Goal: Transaction & Acquisition: Purchase product/service

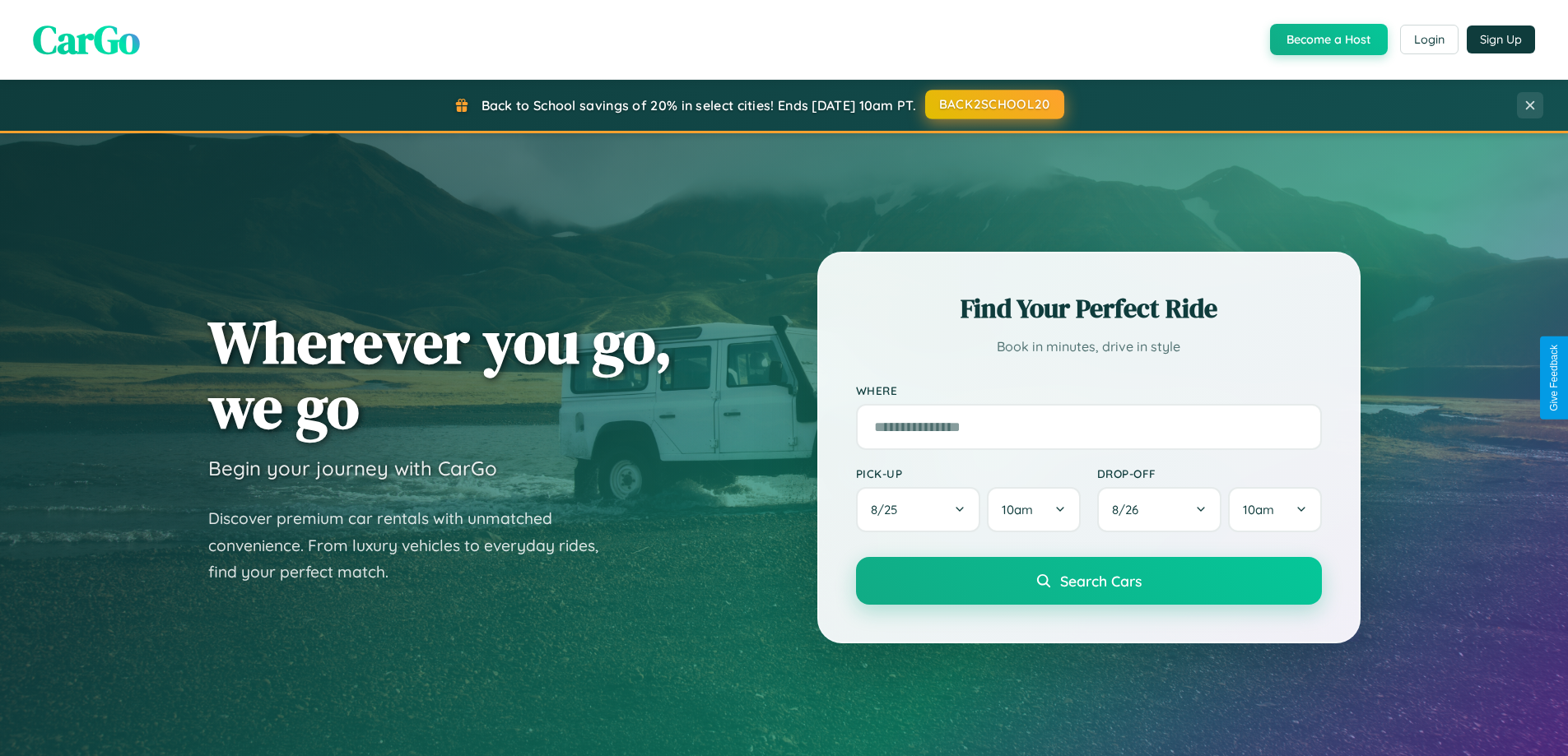
click at [993, 105] on button "BACK2SCHOOL20" at bounding box center [995, 105] width 139 height 30
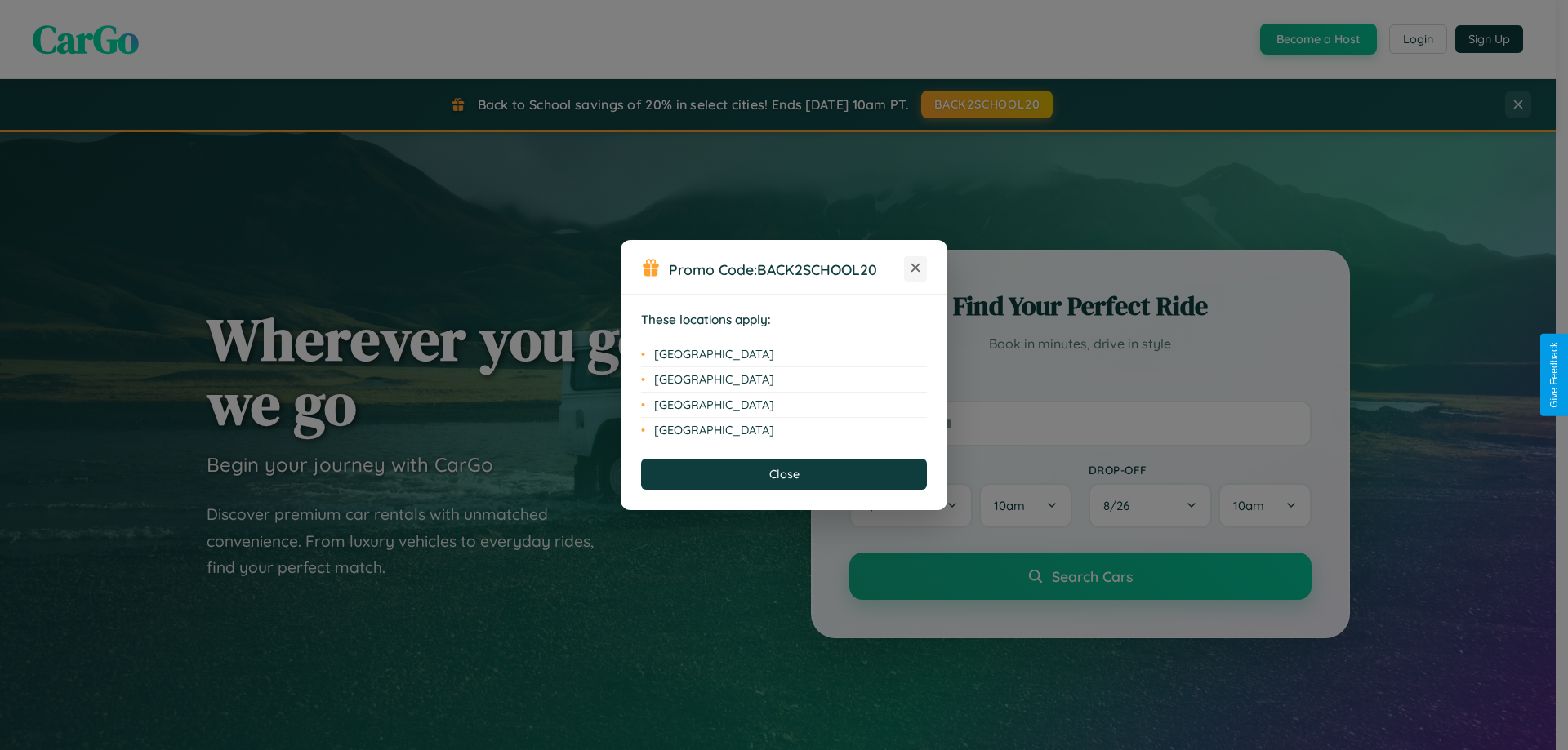
click at [915, 269] on icon at bounding box center [915, 268] width 9 height 9
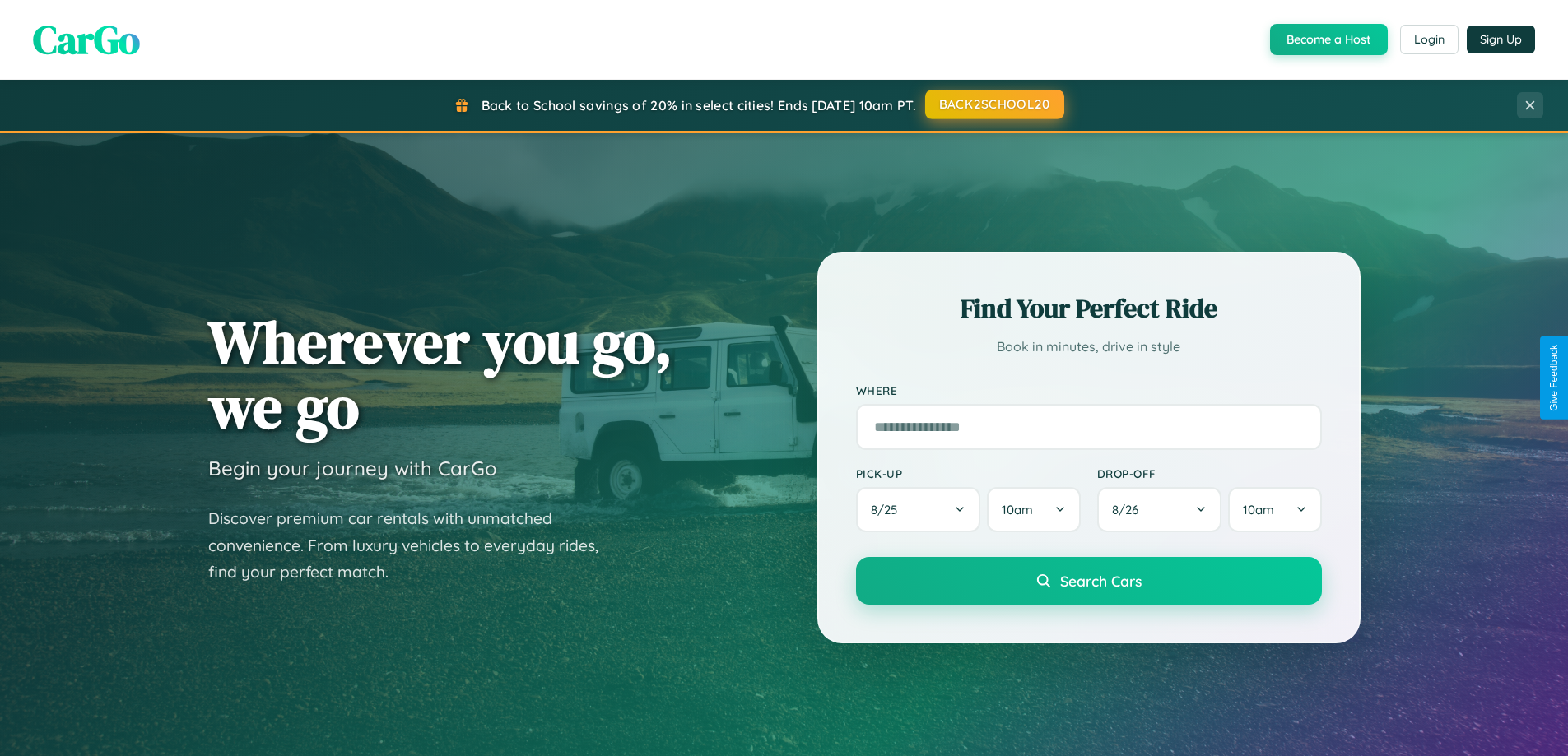
click at [993, 105] on button "BACK2SCHOOL20" at bounding box center [995, 105] width 139 height 30
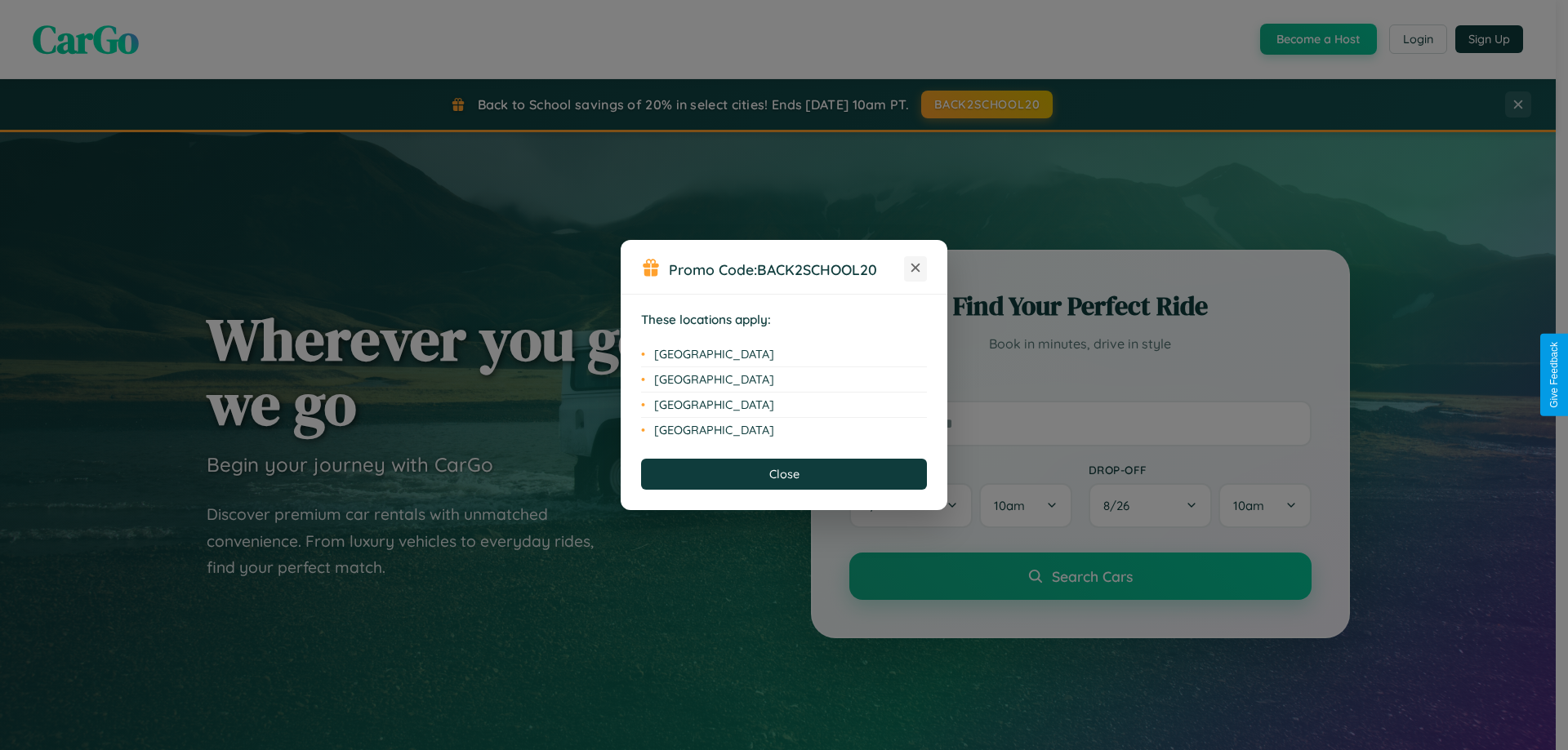
click at [915, 269] on icon at bounding box center [915, 268] width 9 height 9
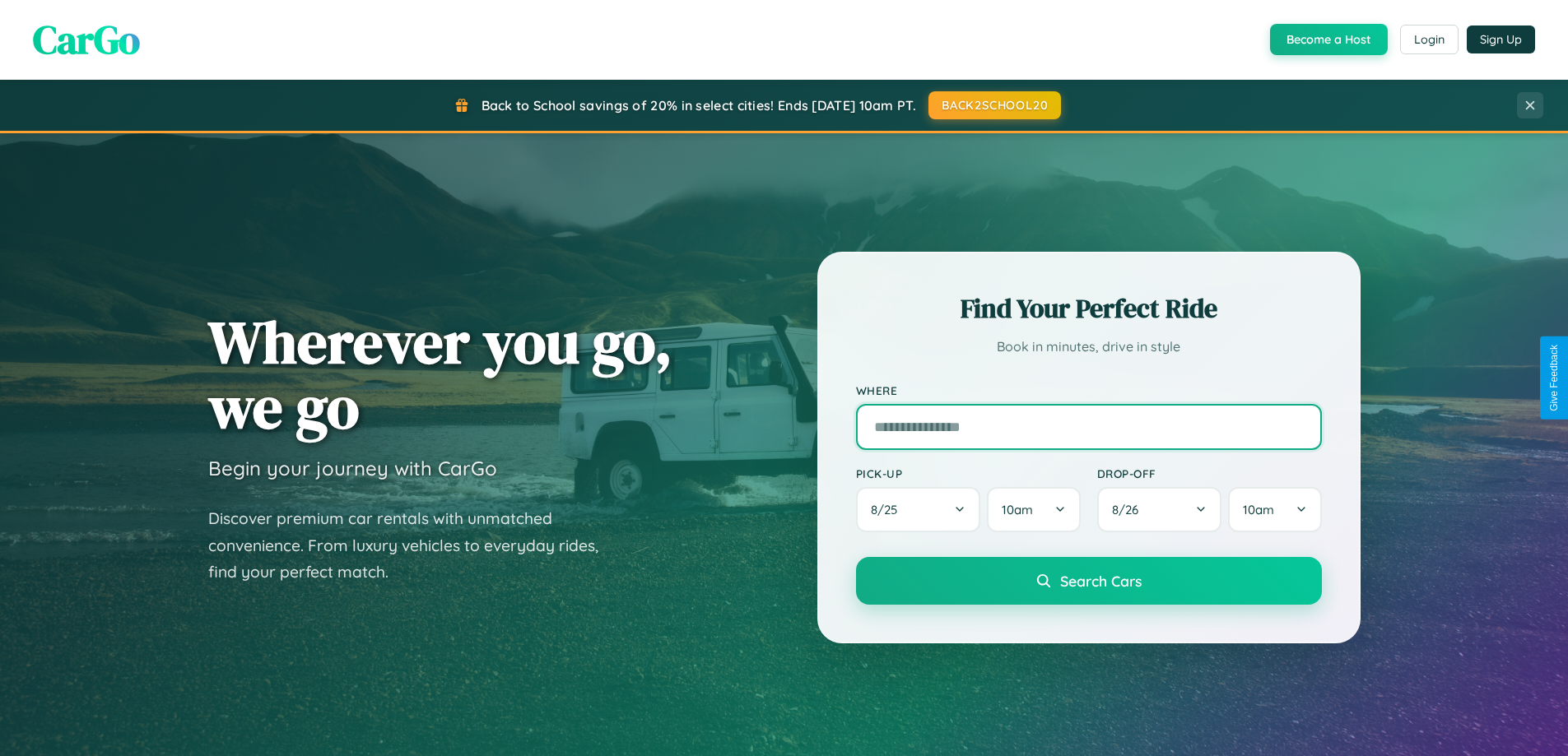
scroll to position [49, 0]
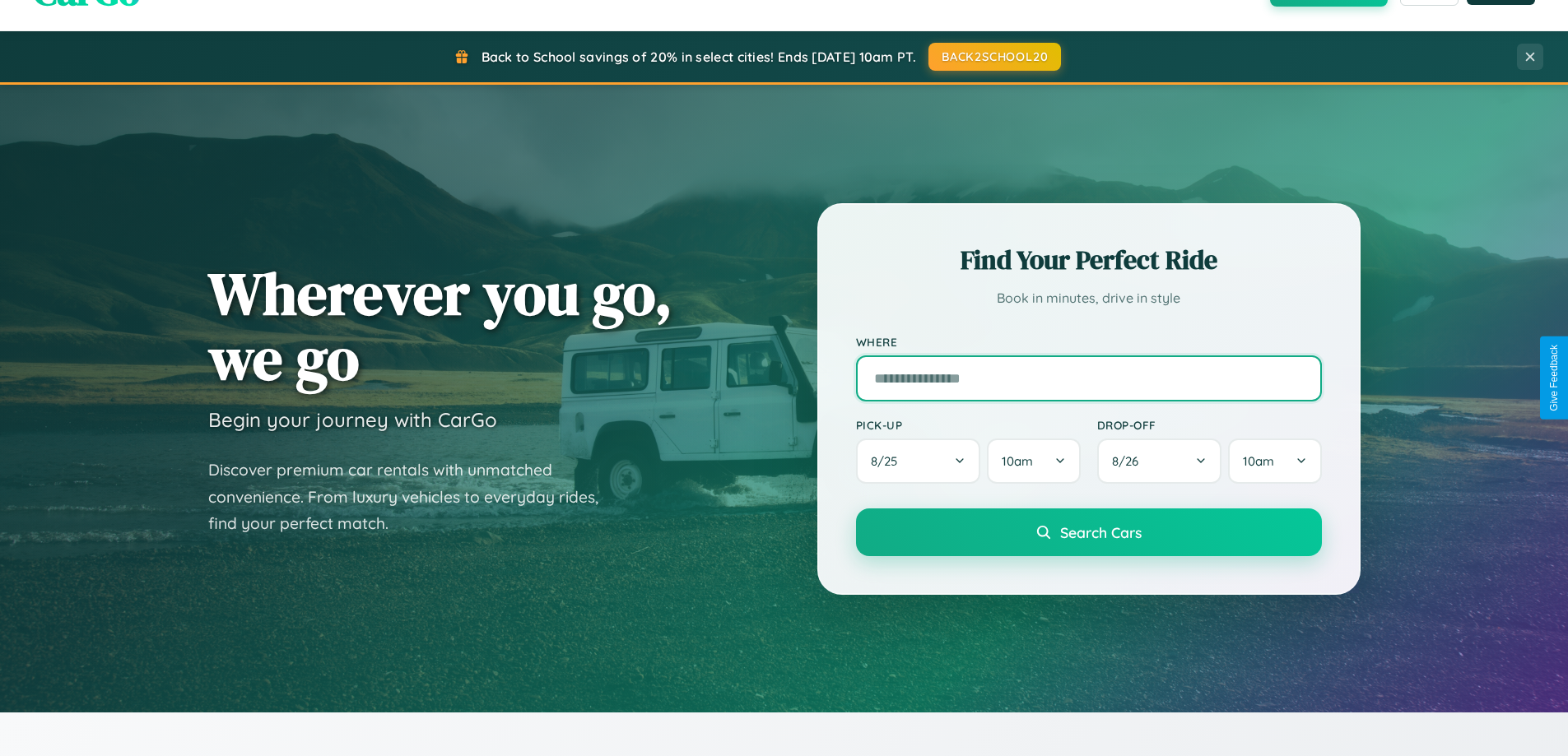
click at [1088, 378] on input "text" at bounding box center [1088, 378] width 466 height 46
type input "**********"
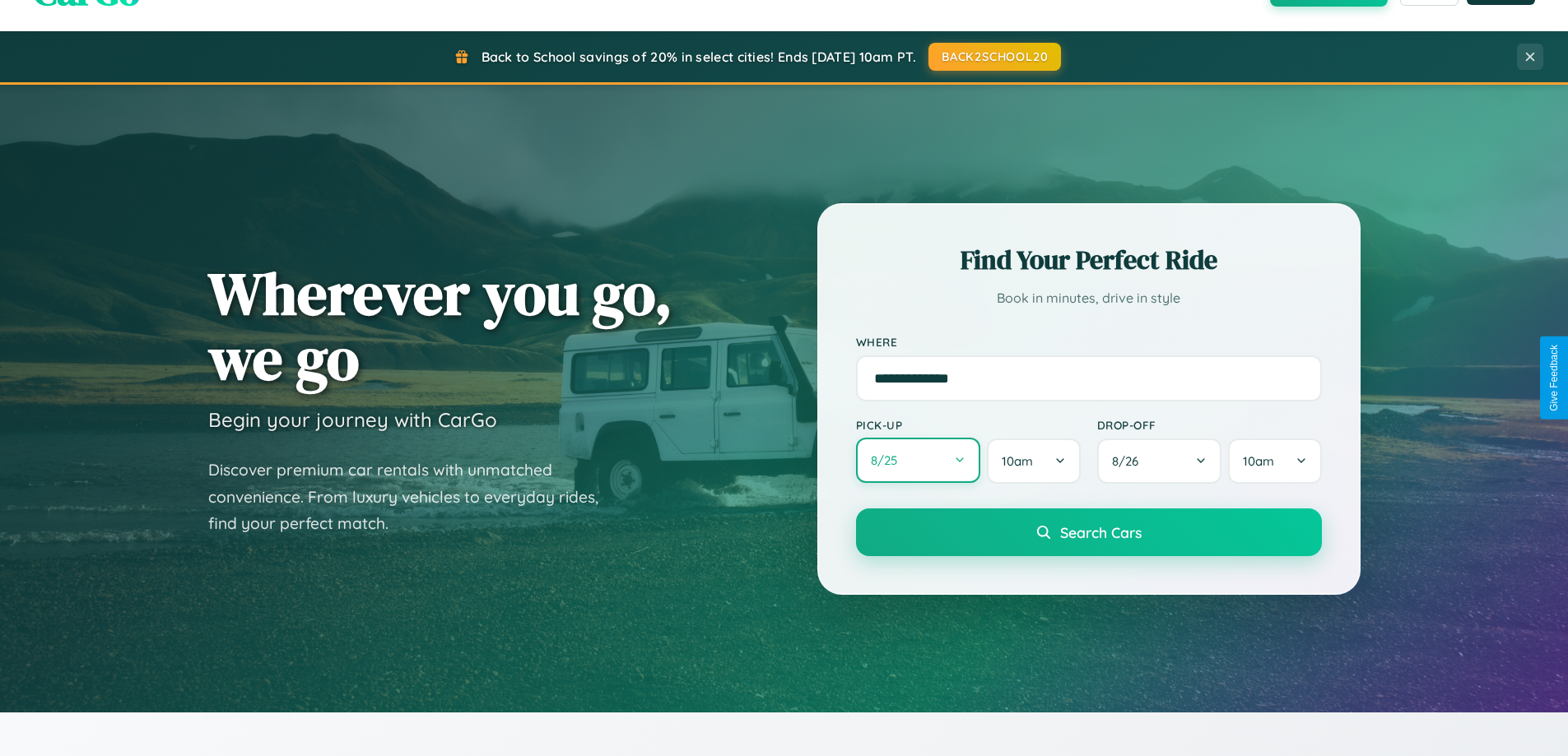
click at [917, 462] on button "8 / 25" at bounding box center [918, 461] width 125 height 45
select select "*"
select select "****"
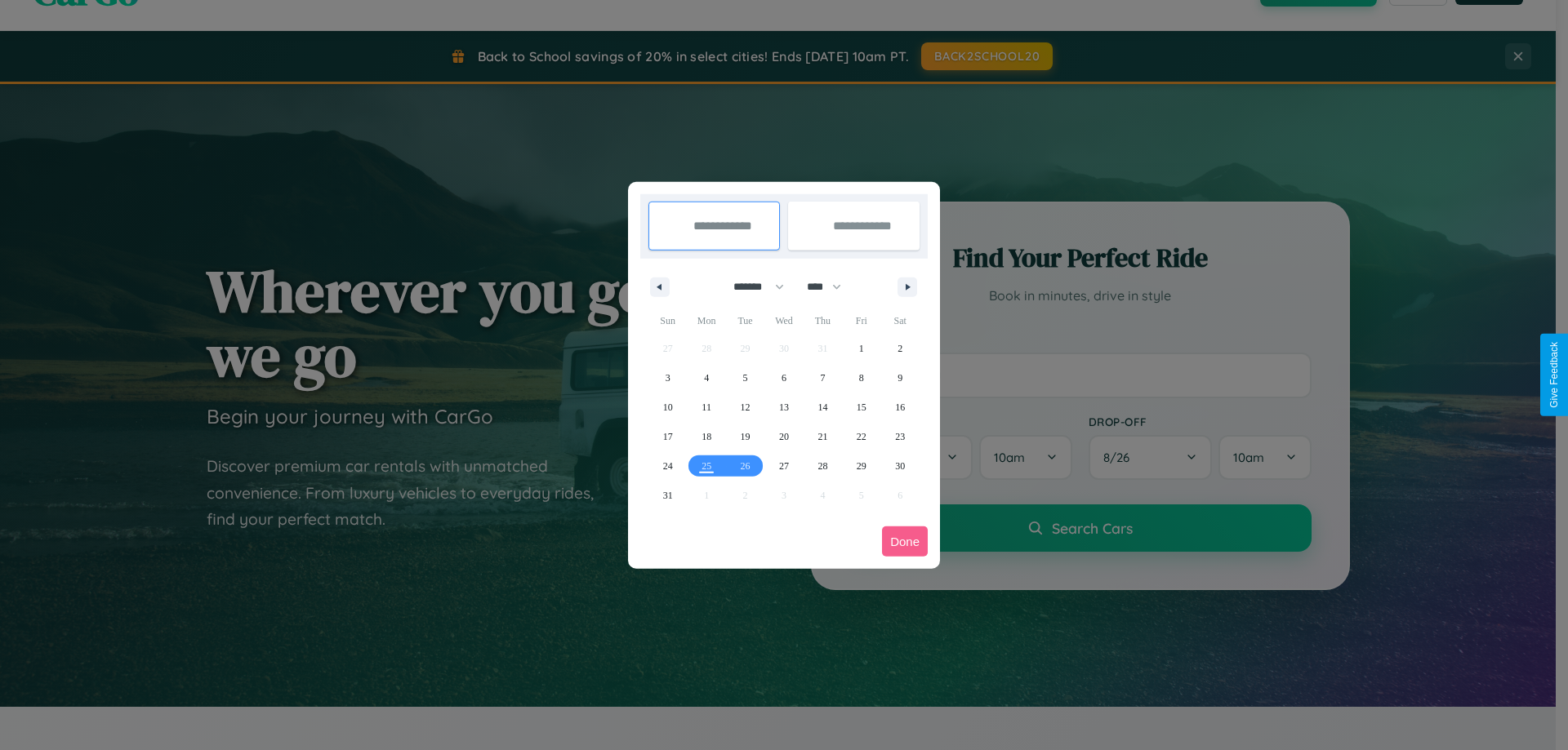
click at [751, 287] on select "******* ******** ***** ***** *** **** **** ****** ********* ******* ******** **…" at bounding box center [755, 286] width 69 height 27
select select "**"
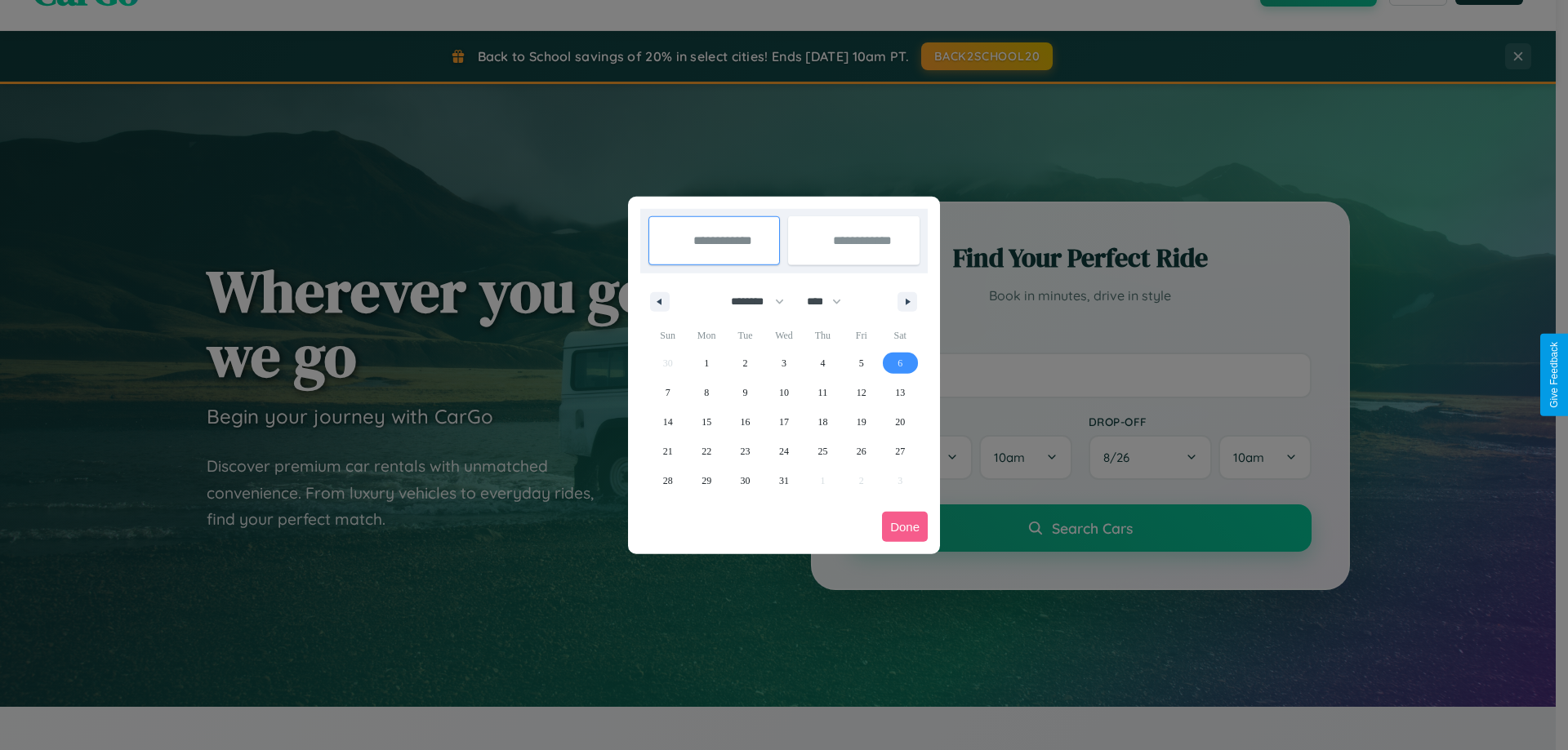
click at [900, 362] on span "6" at bounding box center [900, 363] width 5 height 29
type input "**********"
click at [900, 391] on span "13" at bounding box center [899, 392] width 10 height 29
type input "**********"
click at [905, 526] on button "Done" at bounding box center [904, 526] width 46 height 30
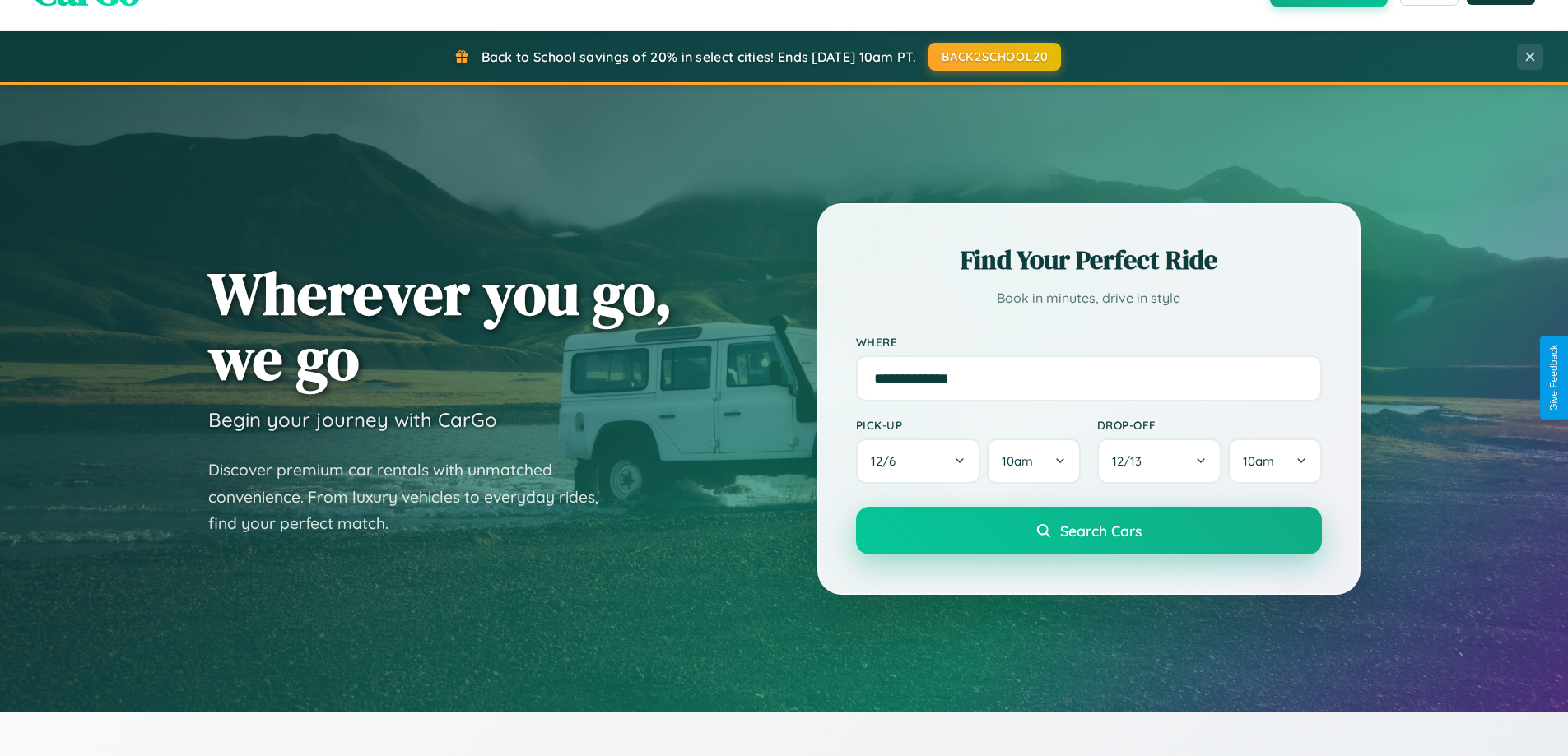
click at [1088, 530] on span "Search Cars" at bounding box center [1101, 530] width 82 height 18
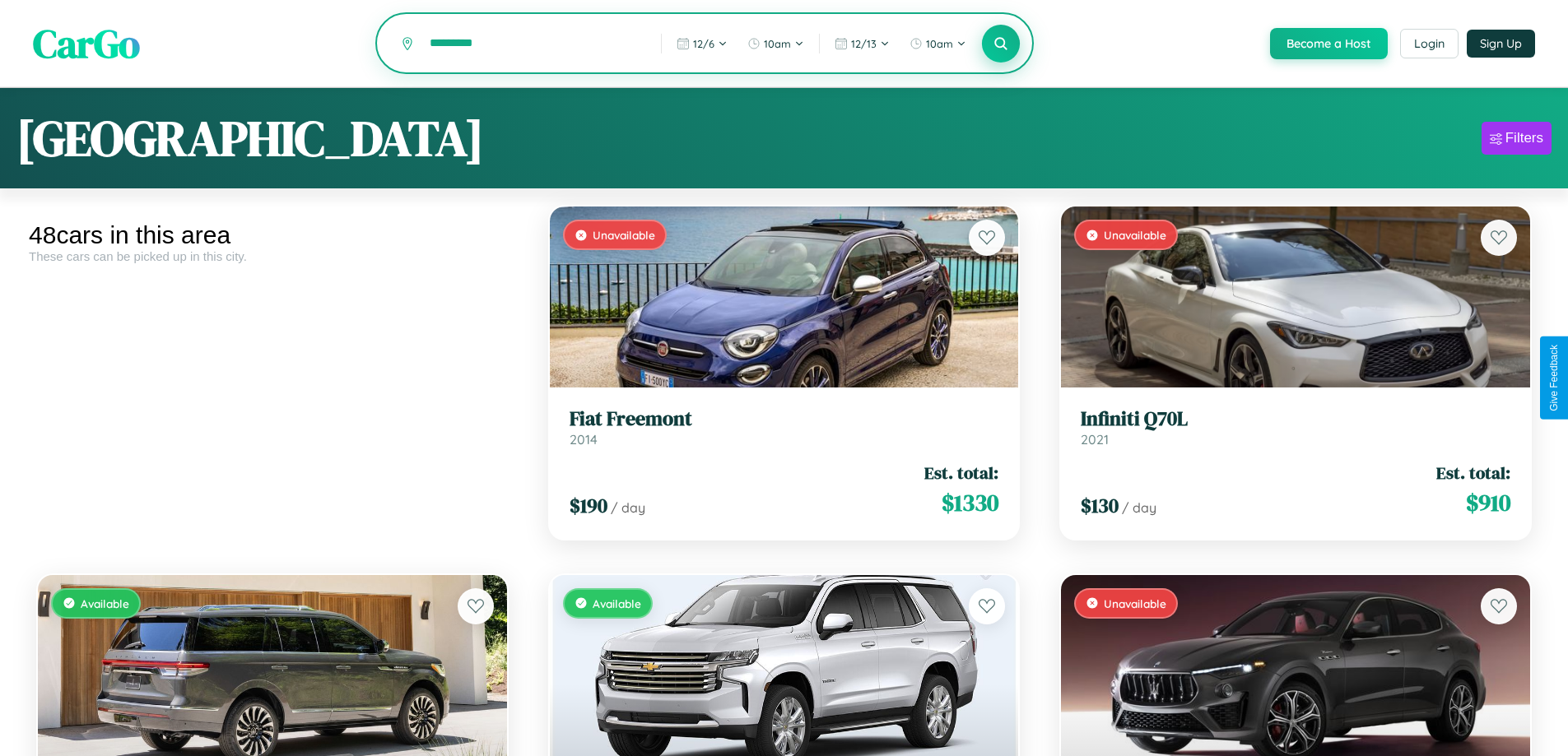
type input "*********"
click at [1000, 44] on icon at bounding box center [1001, 44] width 16 height 16
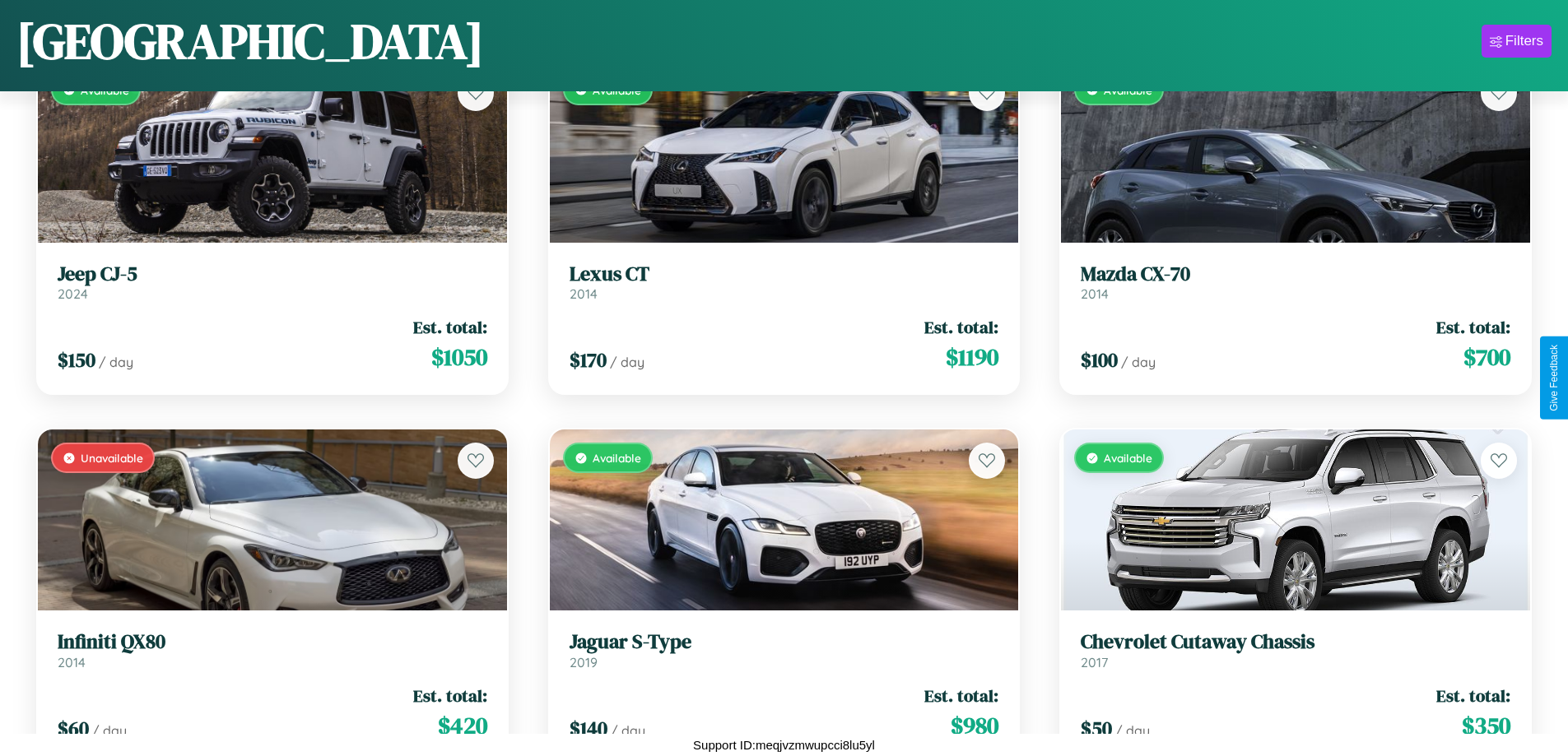
scroll to position [2074, 0]
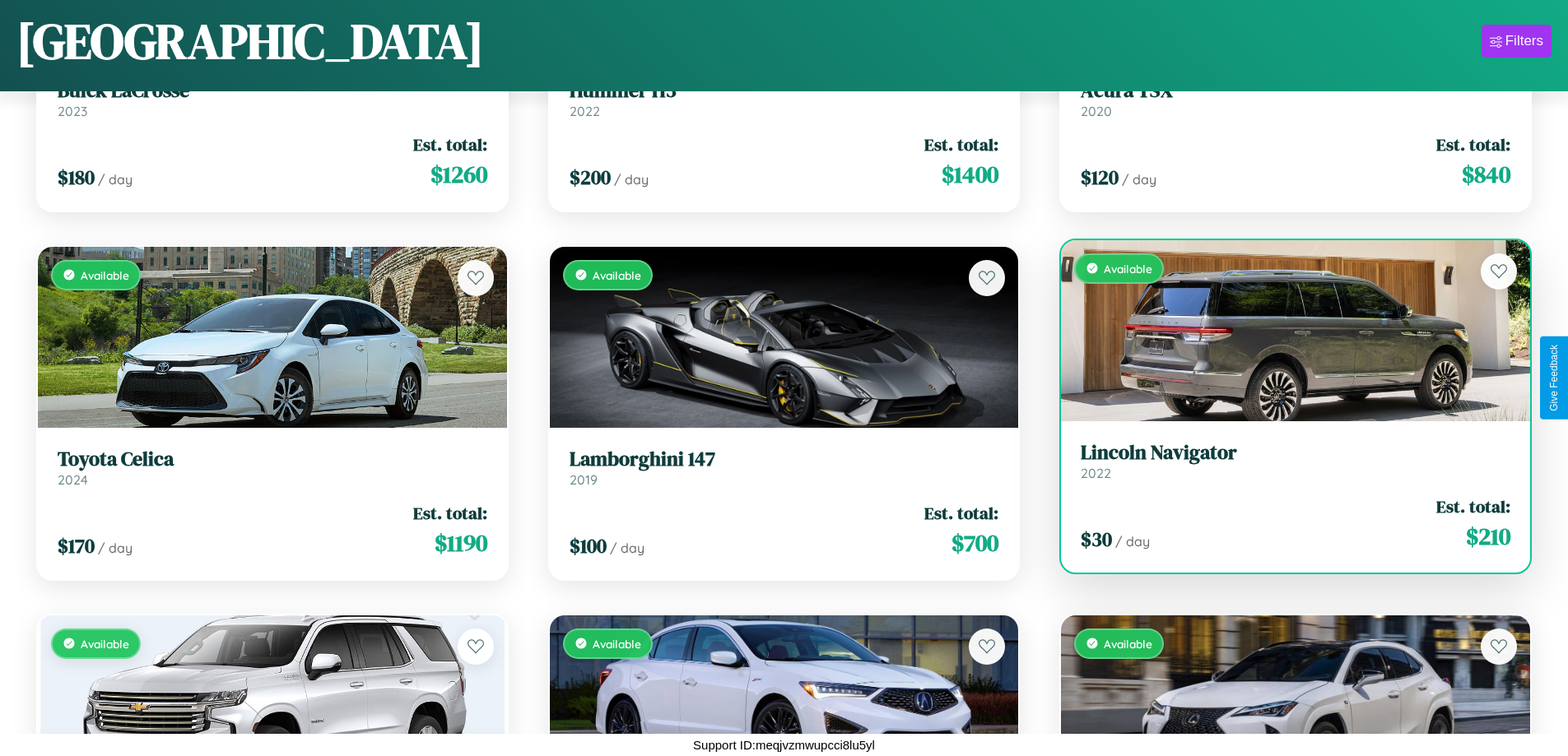
click at [1285, 464] on link "Lincoln Navigator 2022" at bounding box center [1294, 461] width 429 height 40
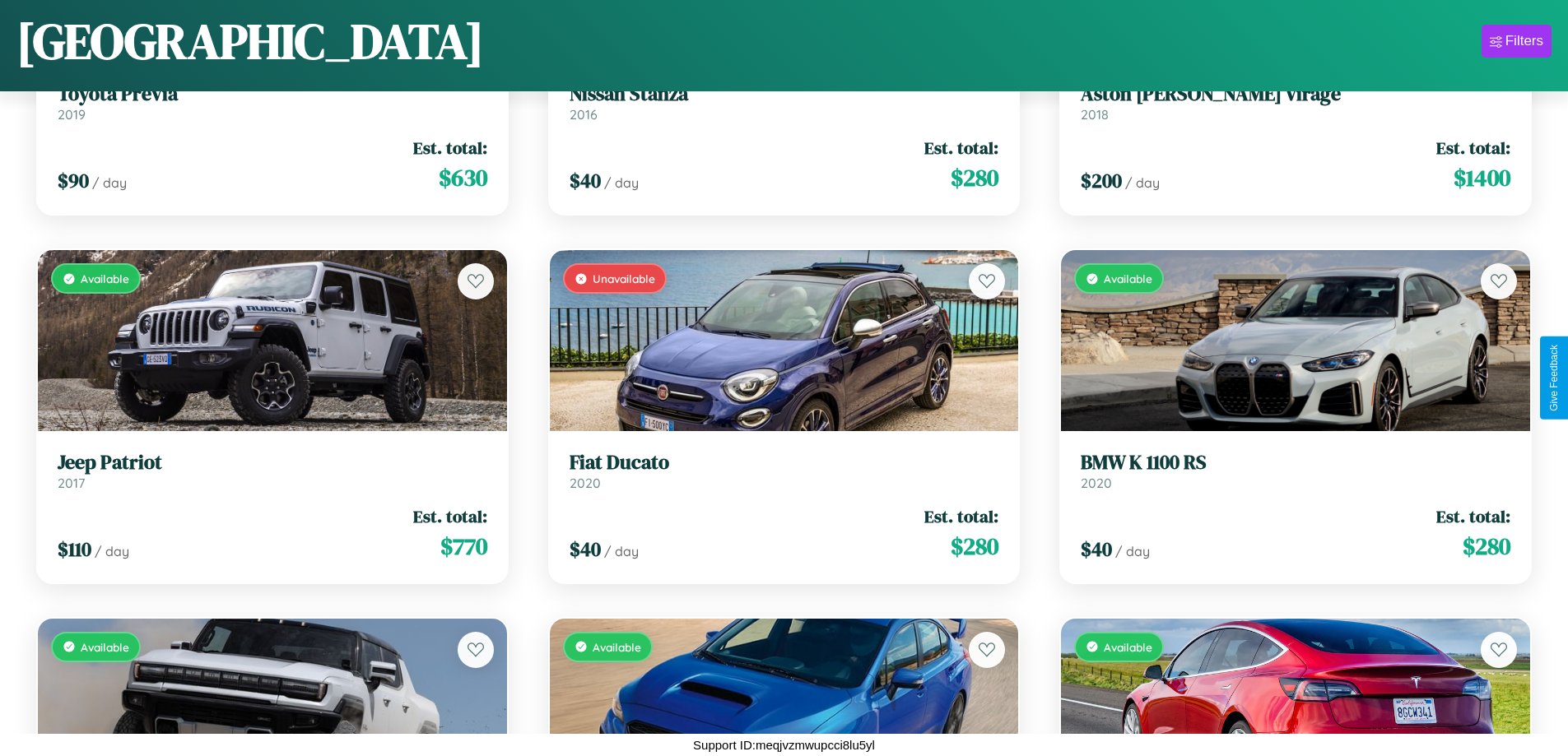
scroll to position [3179, 0]
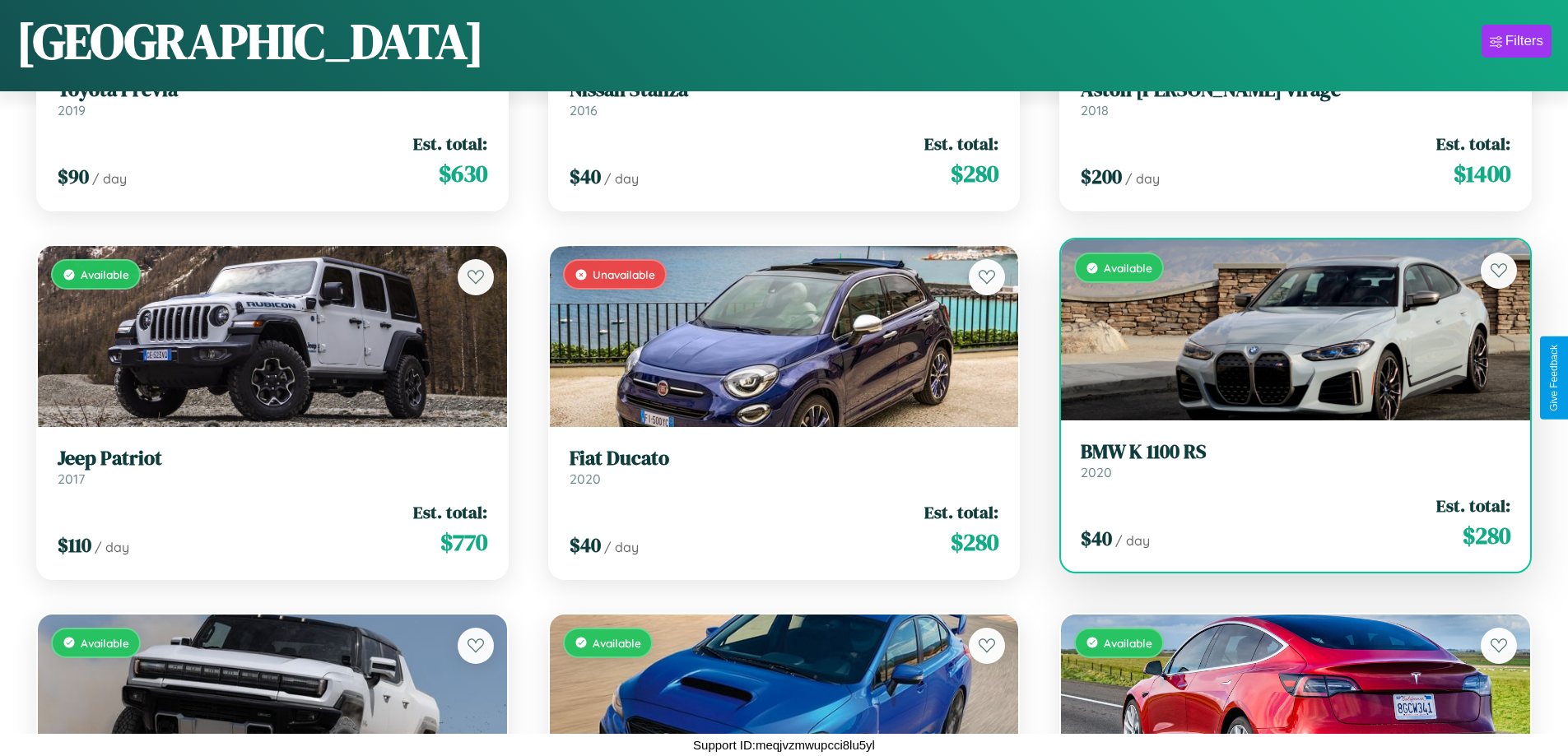
click at [1285, 464] on h3 "BMW K 1100 RS" at bounding box center [1294, 451] width 429 height 24
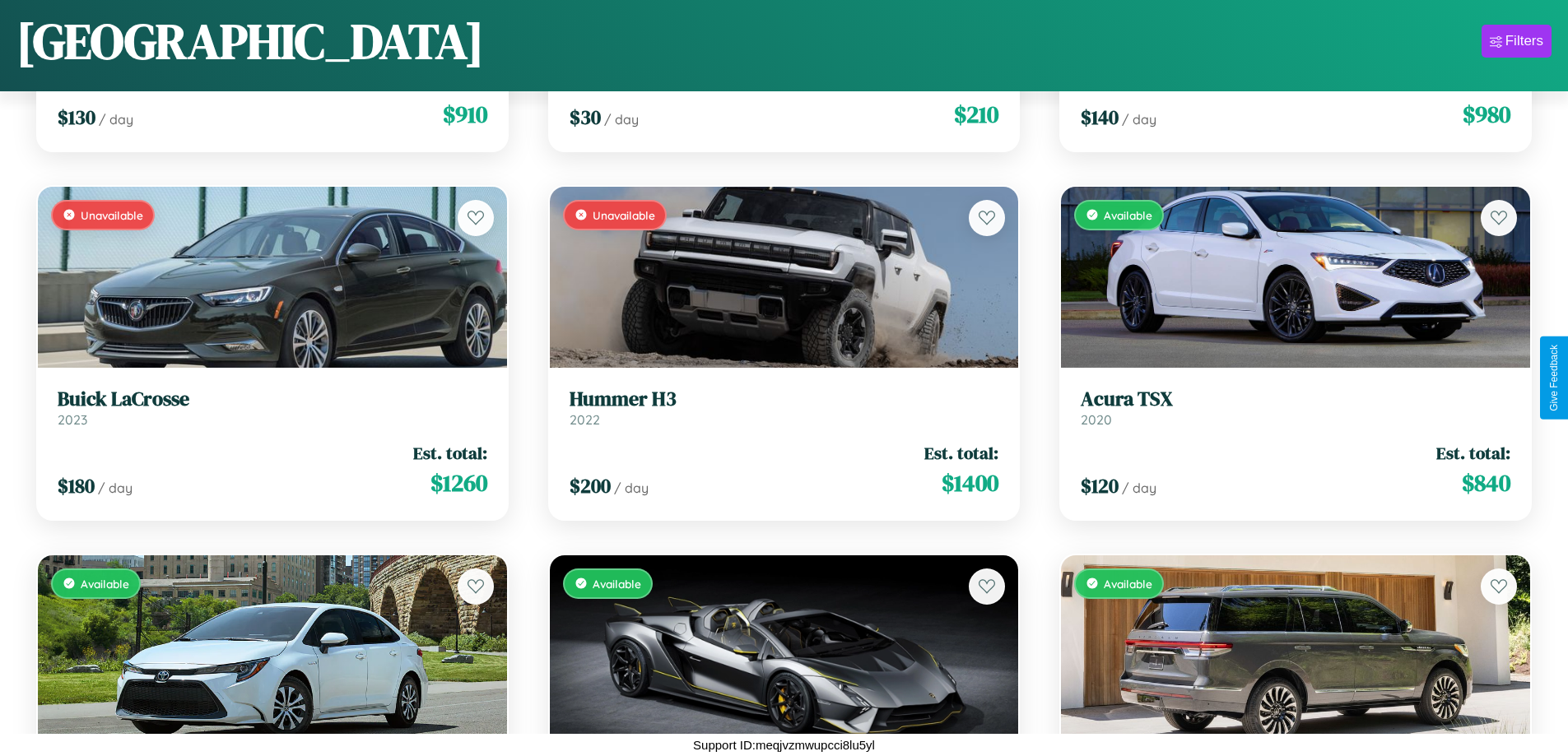
scroll to position [1704, 0]
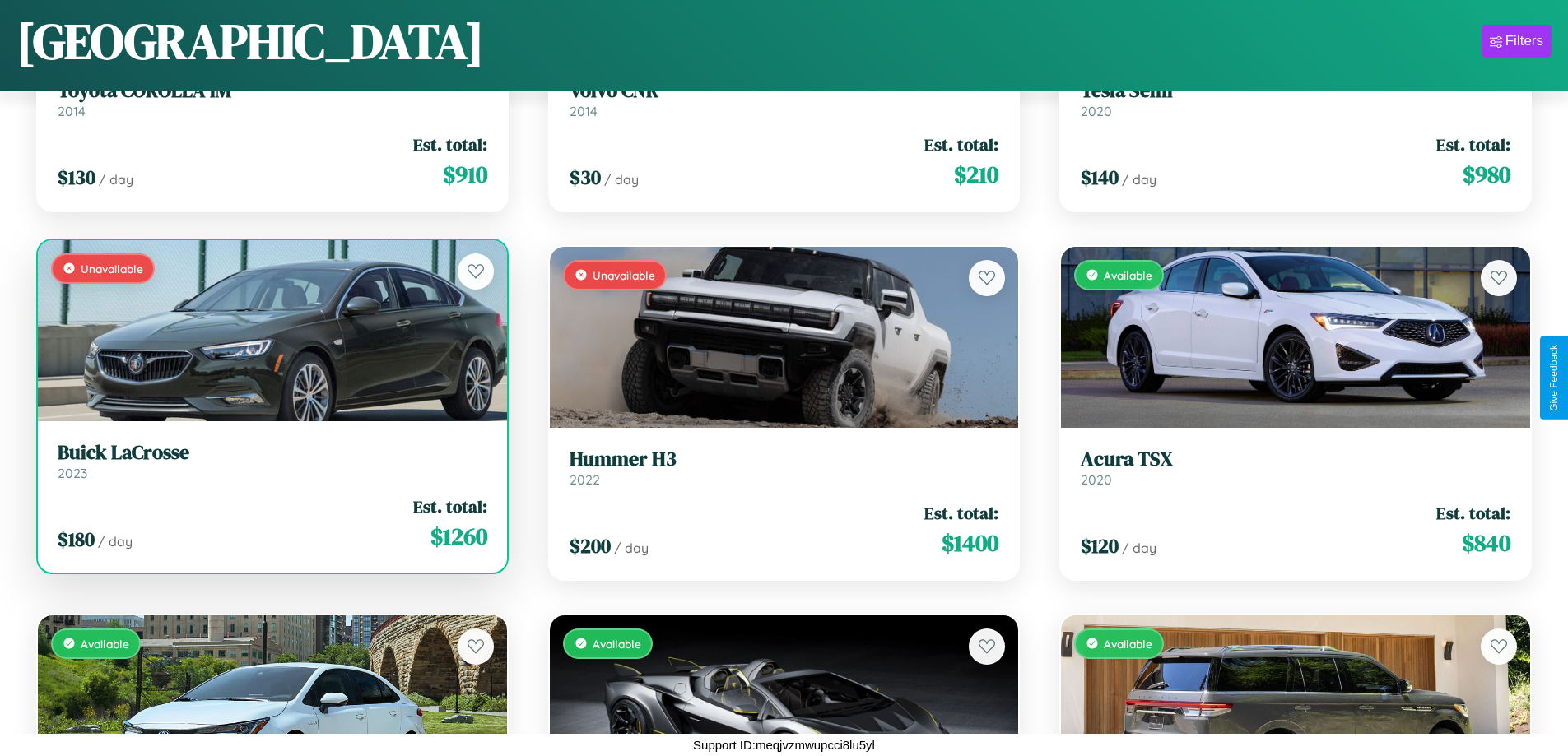
click at [270, 526] on div "$ 180 / day Est. total: $ 1260" at bounding box center [272, 523] width 429 height 58
click at [270, 523] on div "$ 180 / day Est. total: $ 1260" at bounding box center [272, 523] width 429 height 58
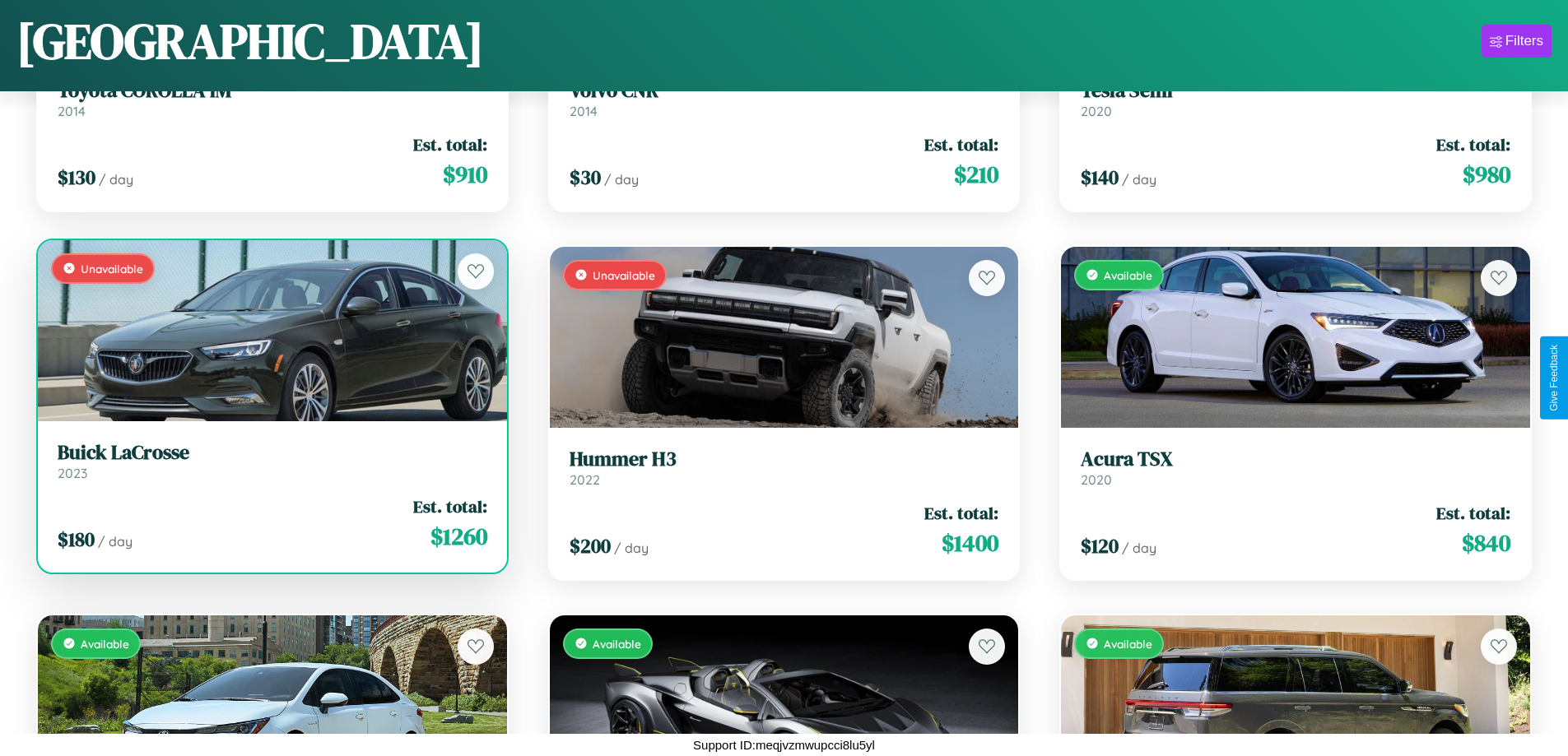
click at [270, 523] on div "$ 180 / day Est. total: $ 1260" at bounding box center [272, 523] width 429 height 58
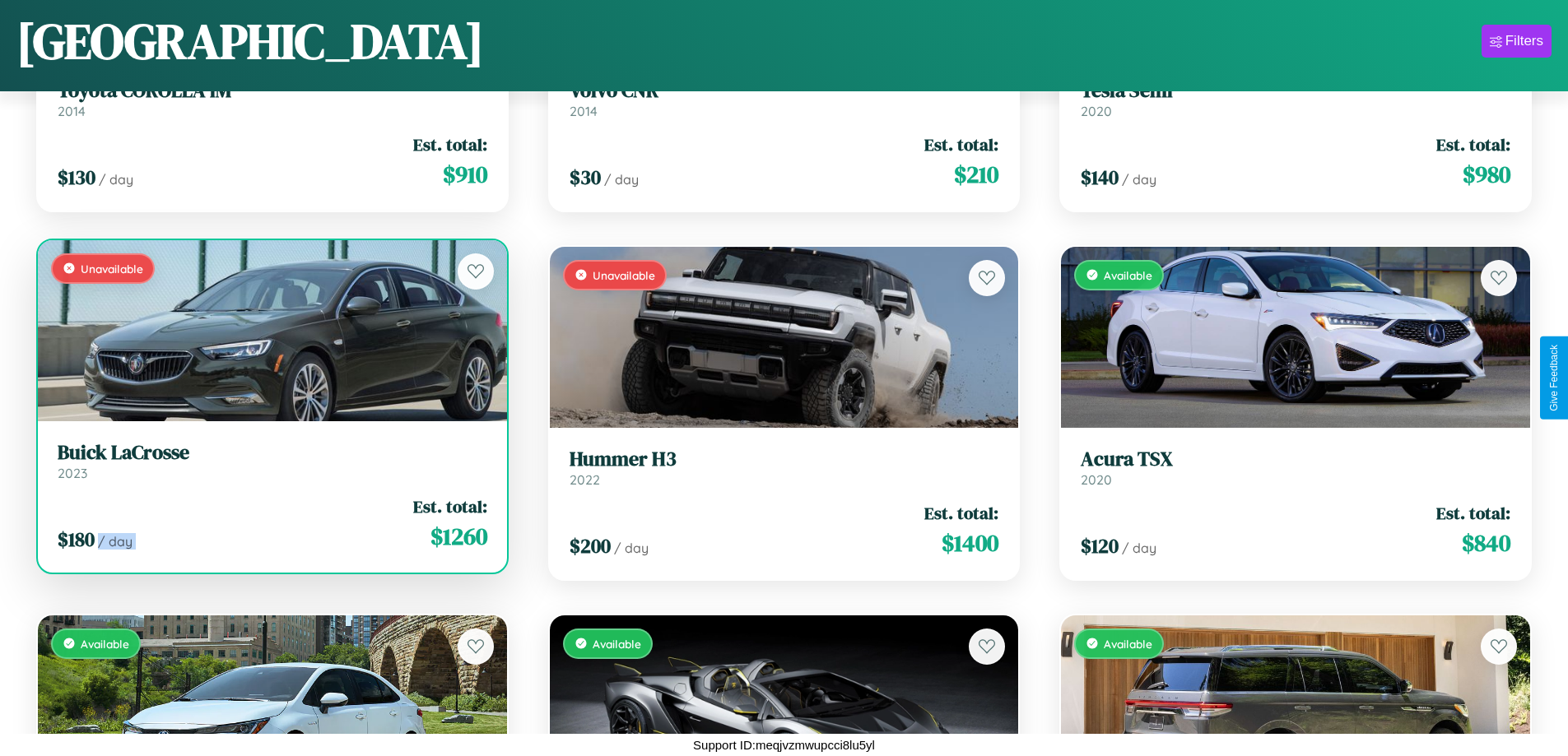
click at [270, 523] on div "$ 180 / day Est. total: $ 1260" at bounding box center [272, 523] width 429 height 58
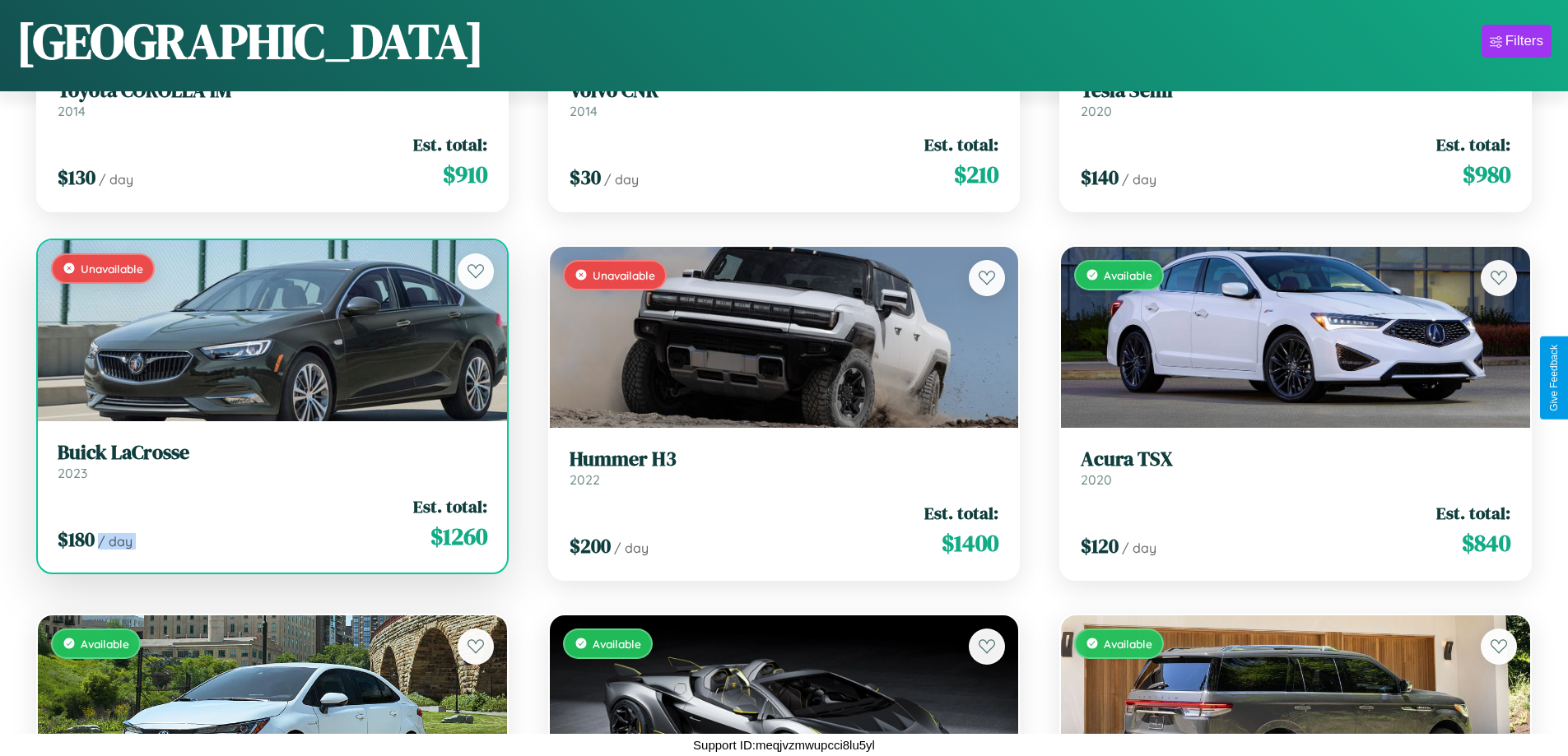
click at [270, 523] on div "$ 180 / day Est. total: $ 1260" at bounding box center [272, 523] width 429 height 58
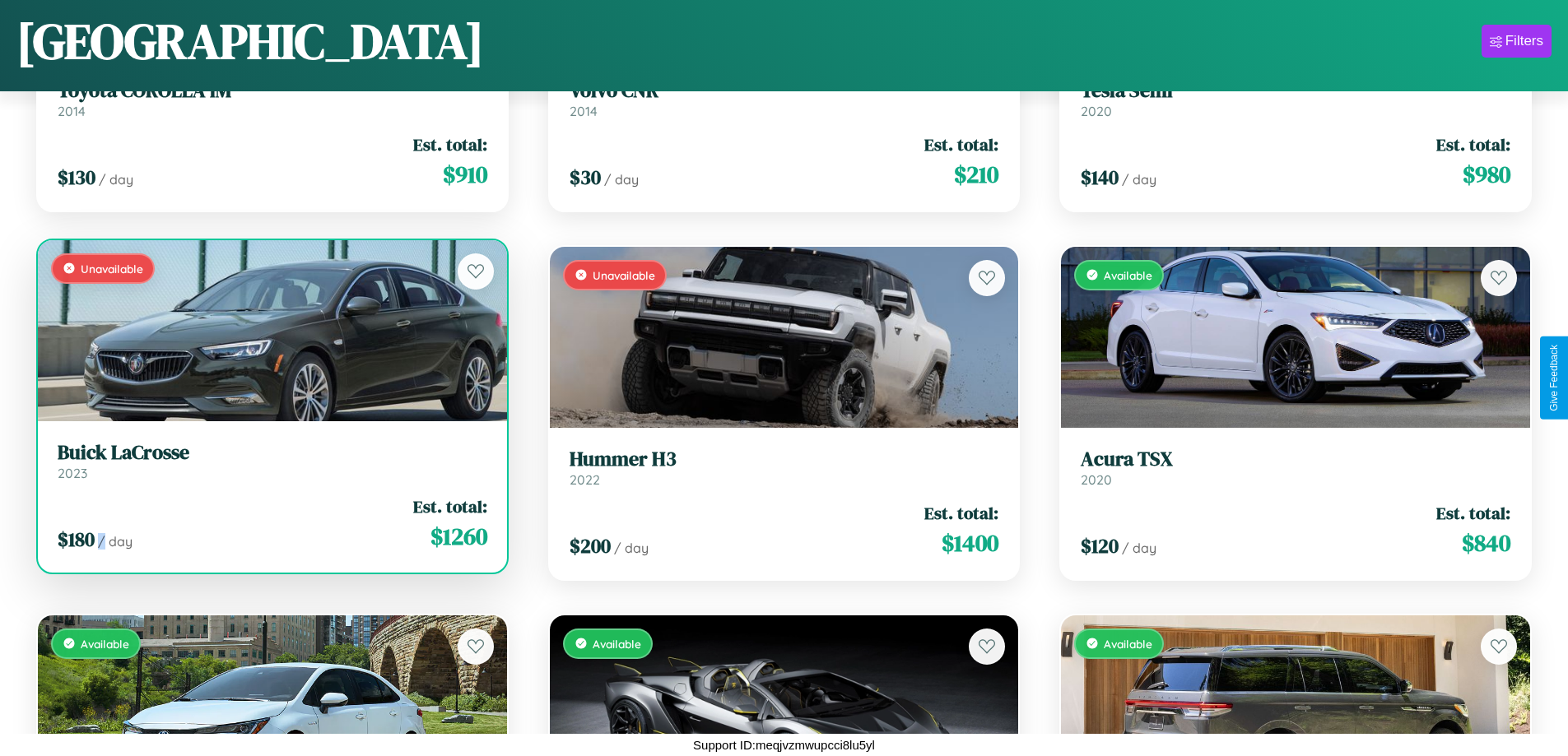
click at [270, 523] on div "$ 180 / day Est. total: $ 1260" at bounding box center [272, 523] width 429 height 58
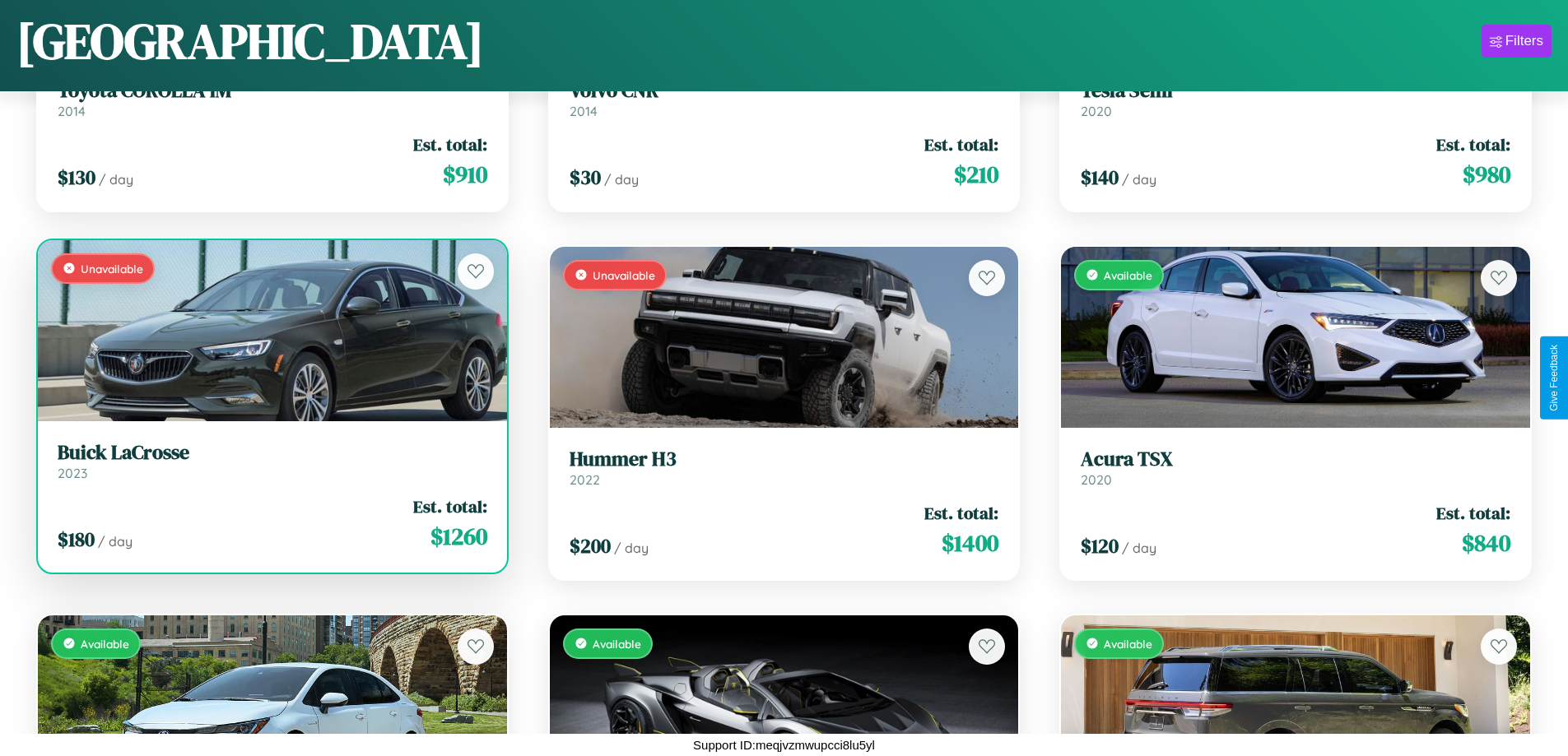
click at [270, 461] on h3 "Buick LaCrosse" at bounding box center [272, 452] width 429 height 24
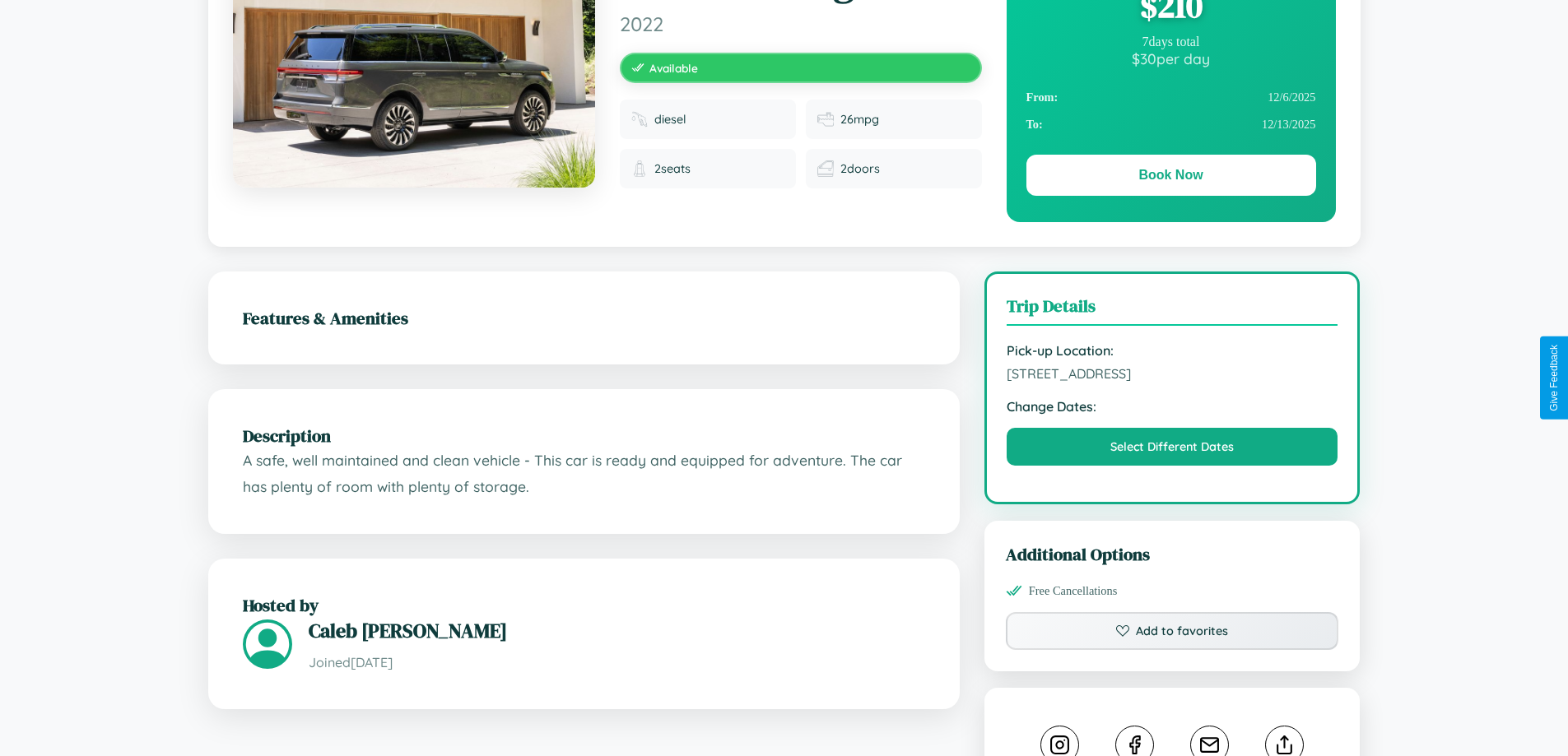
scroll to position [557, 0]
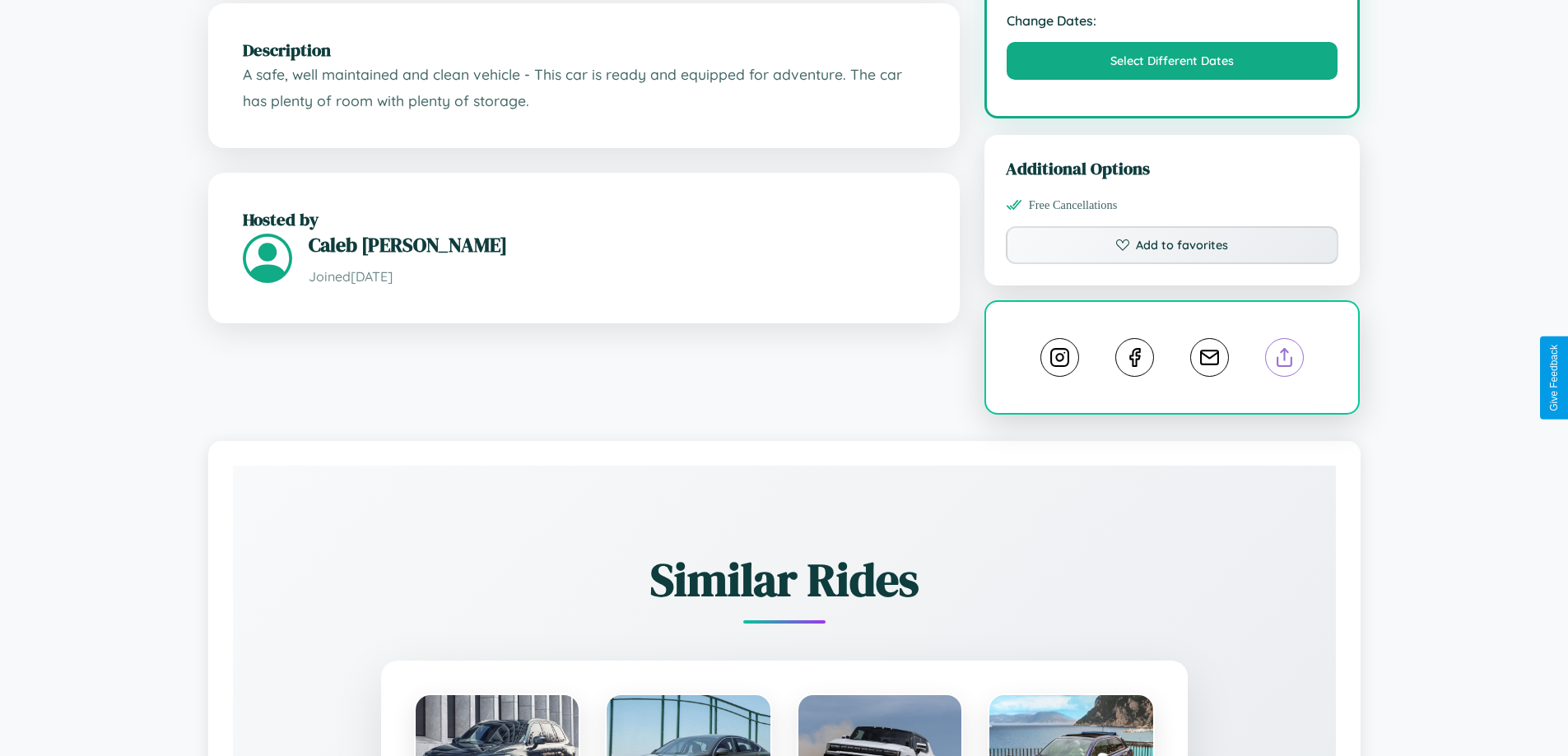
click at [1285, 361] on line at bounding box center [1285, 354] width 0 height 11
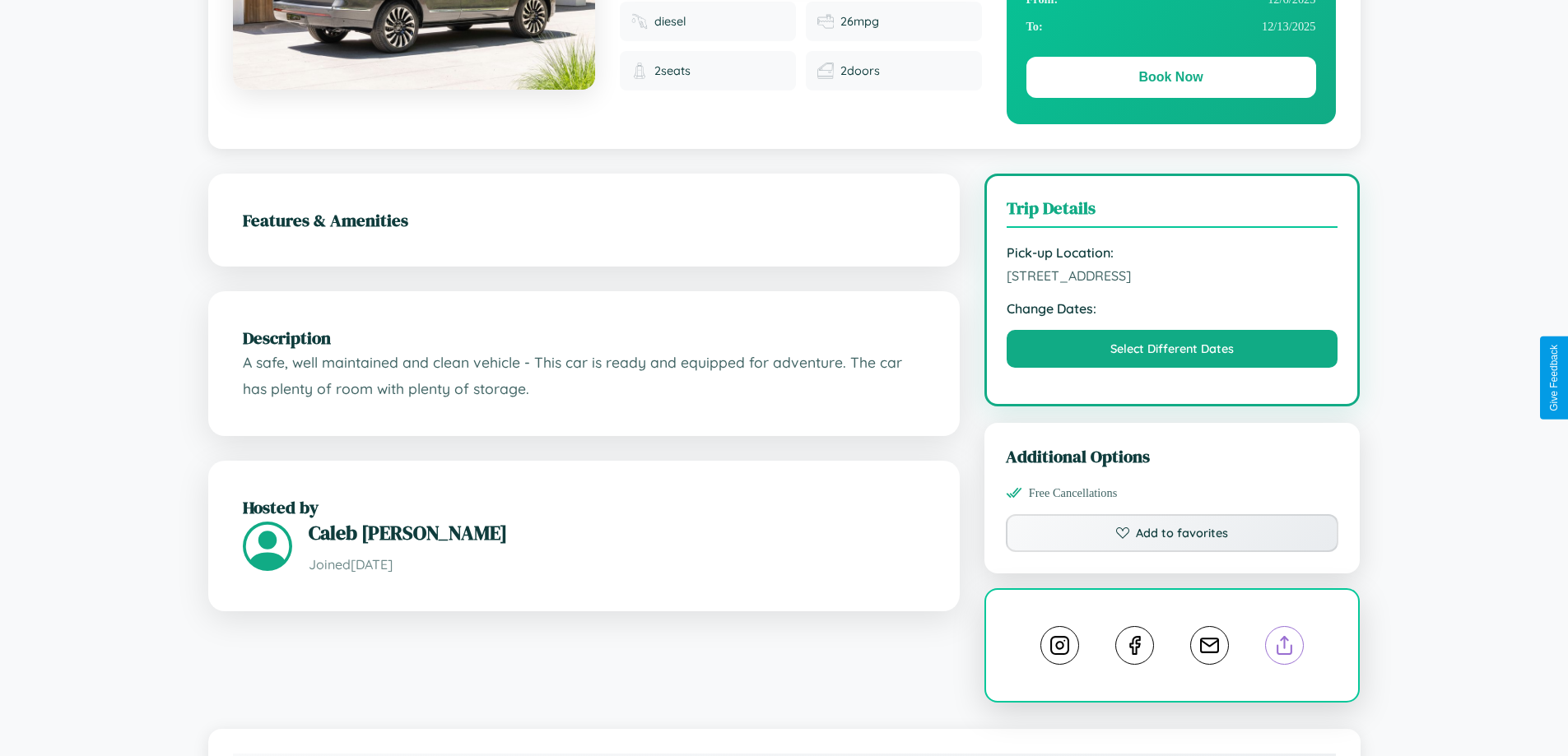
scroll to position [443, 0]
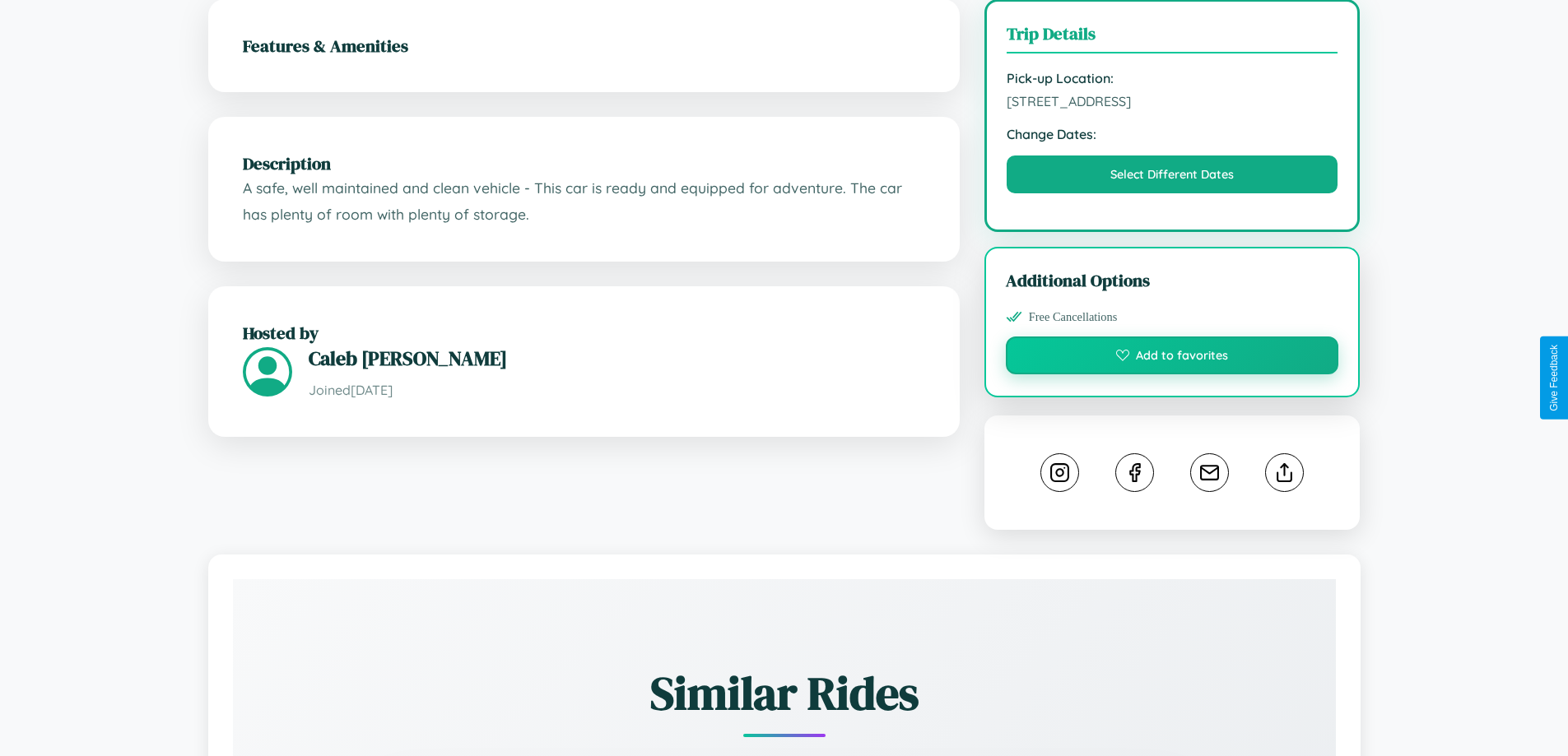
click at [1172, 375] on button "Add to favorites" at bounding box center [1172, 354] width 334 height 37
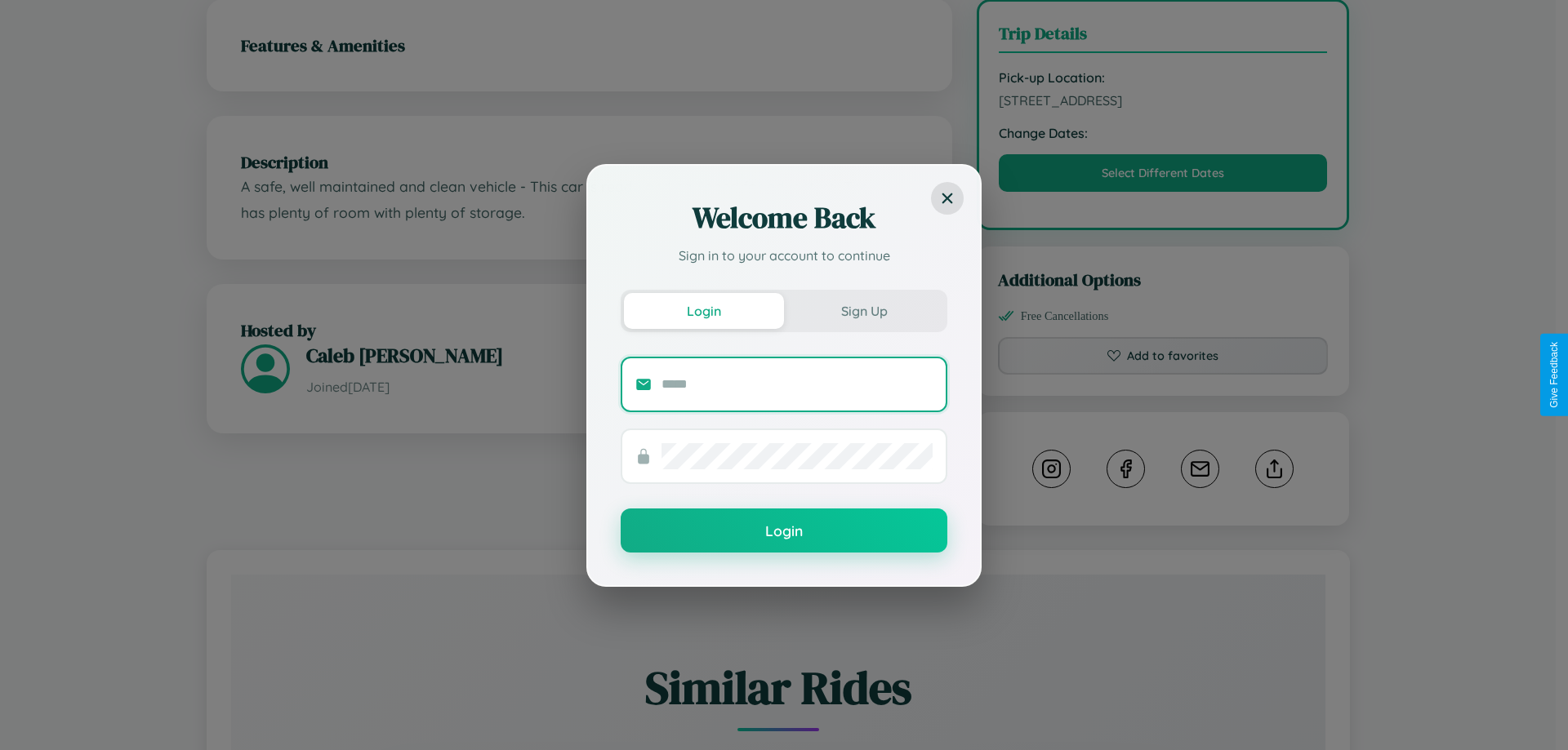
click at [797, 384] on input "text" at bounding box center [797, 385] width 271 height 26
type input "**********"
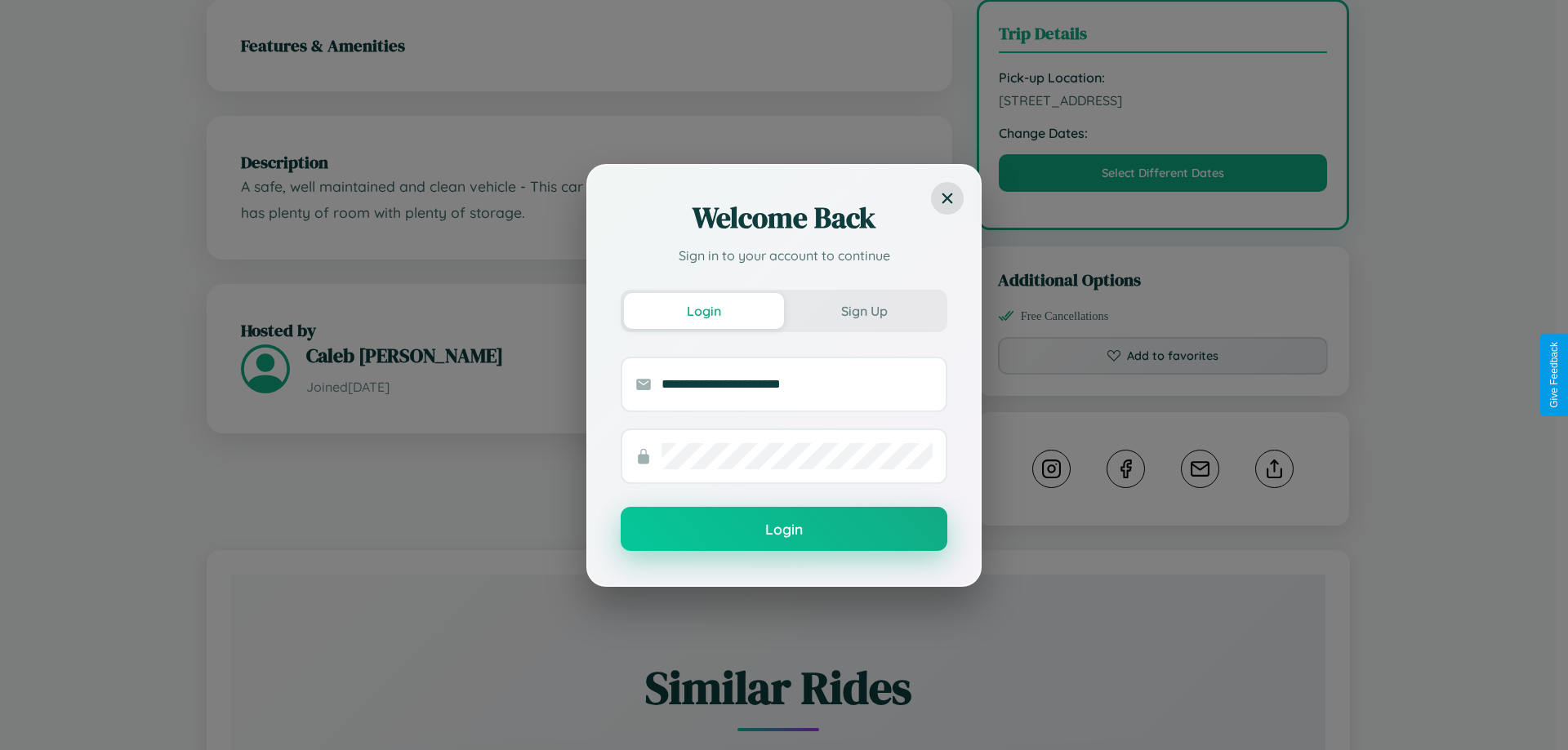
click at [784, 529] on button "Login" at bounding box center [784, 529] width 327 height 44
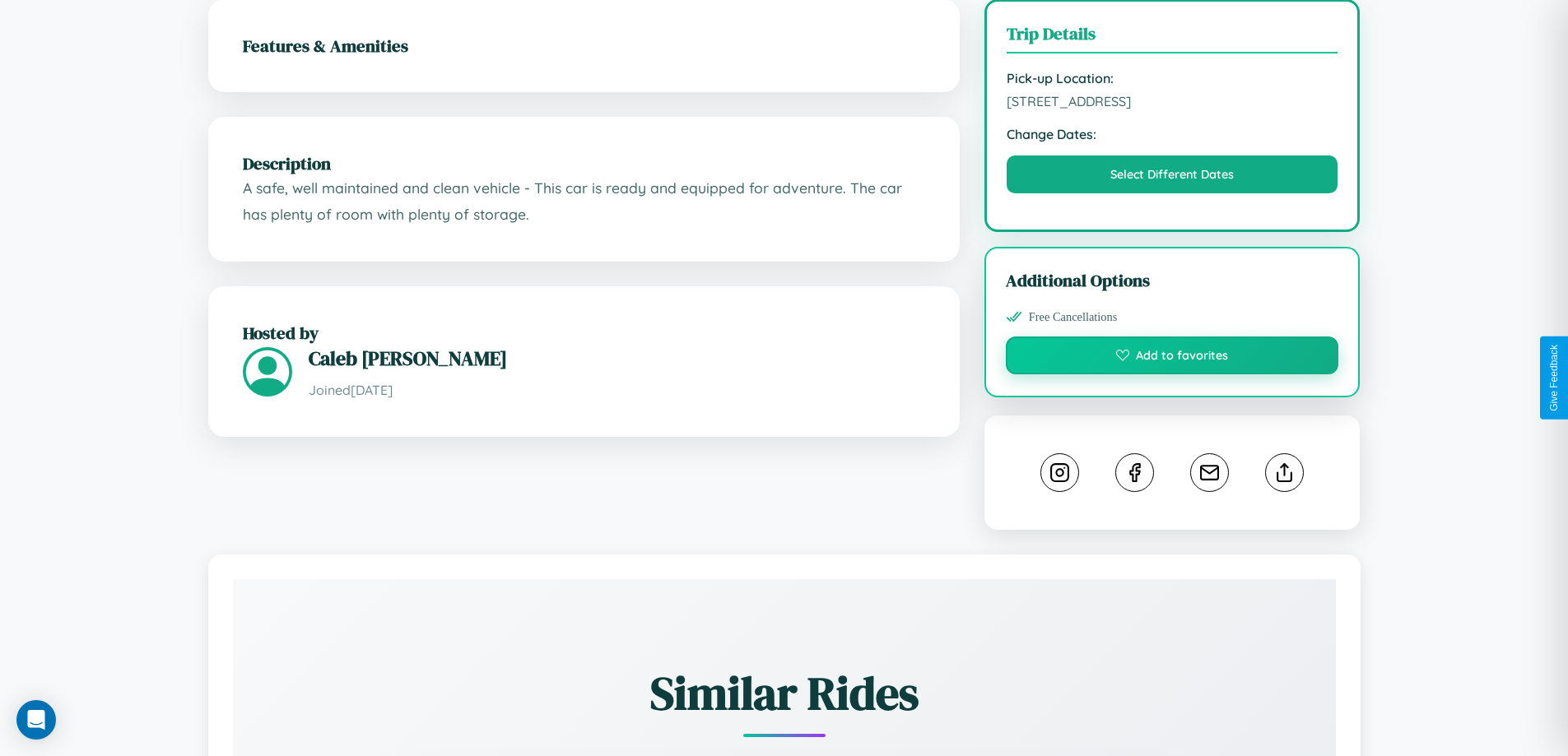
click at [1172, 375] on button "Add to favorites" at bounding box center [1172, 354] width 334 height 37
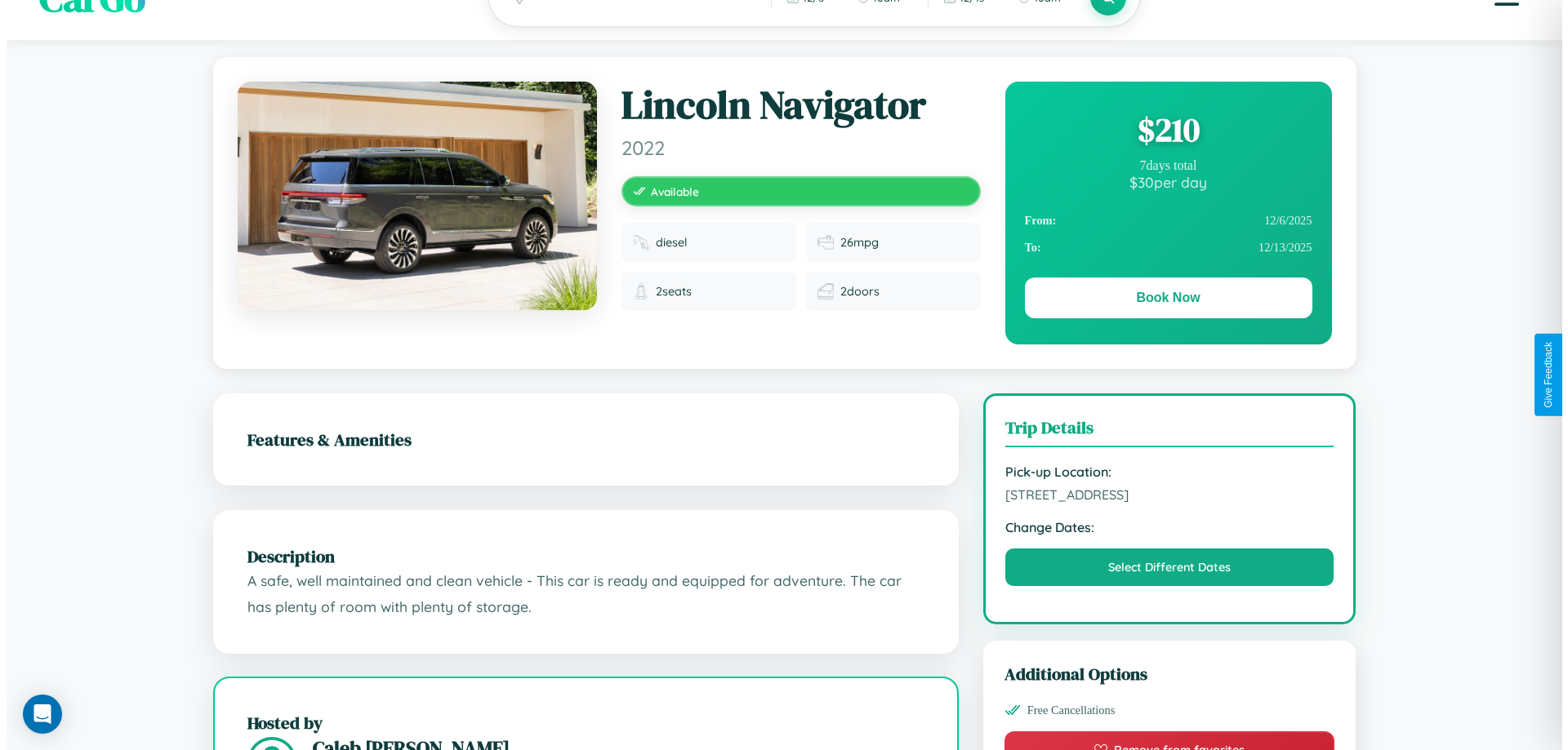
scroll to position [0, 0]
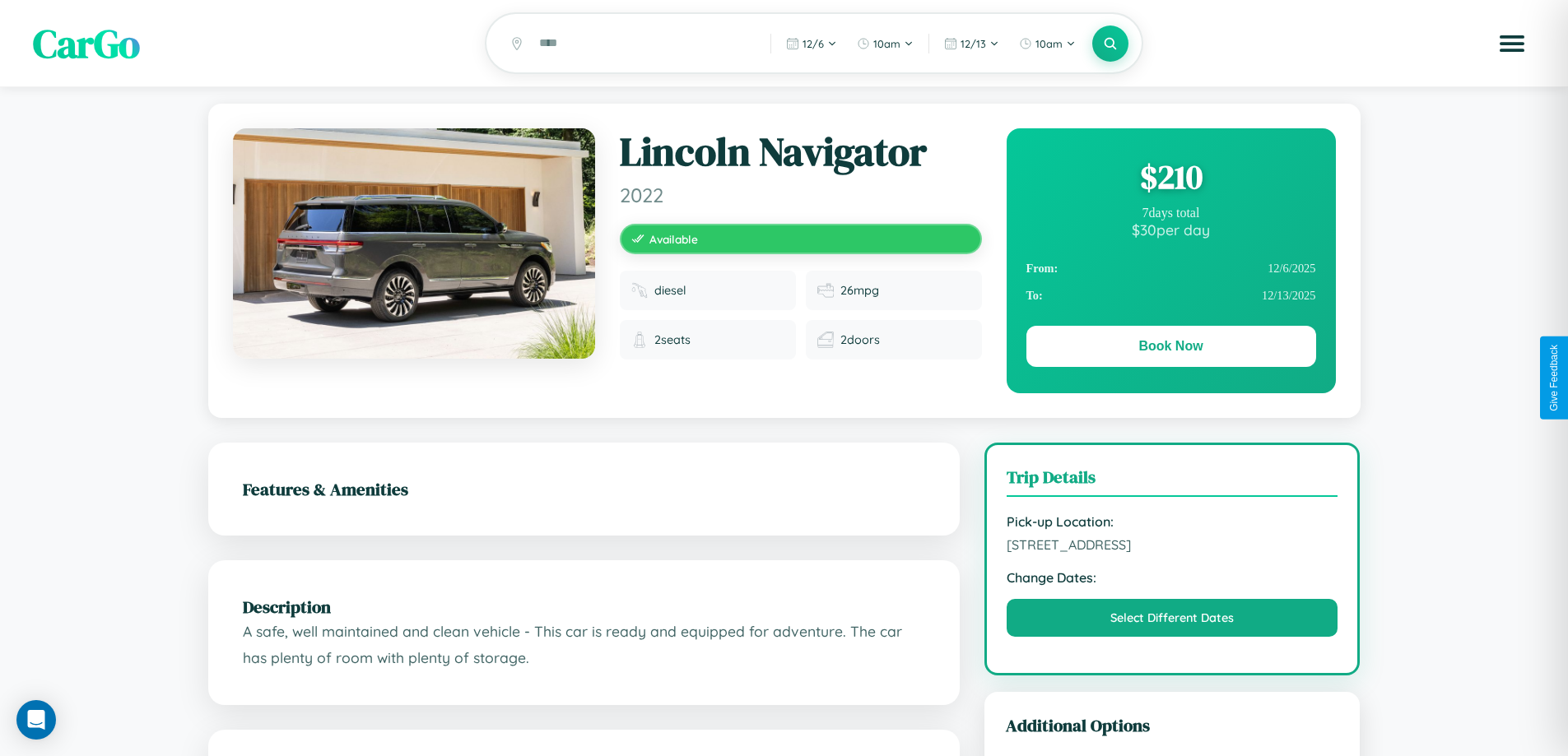
click at [1170, 179] on div "$ 210" at bounding box center [1171, 177] width 290 height 44
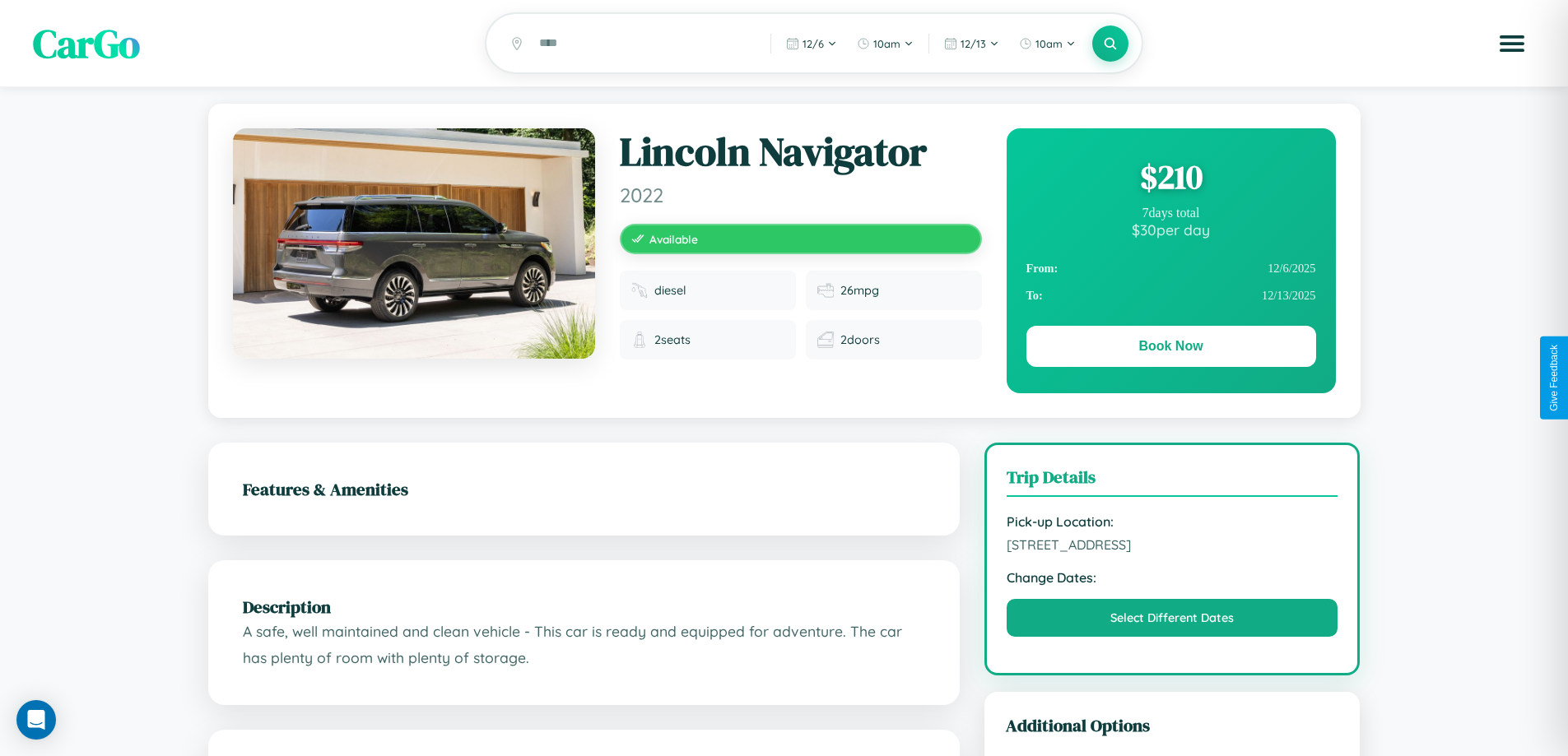
click at [1170, 179] on div "$ 210" at bounding box center [1171, 177] width 290 height 44
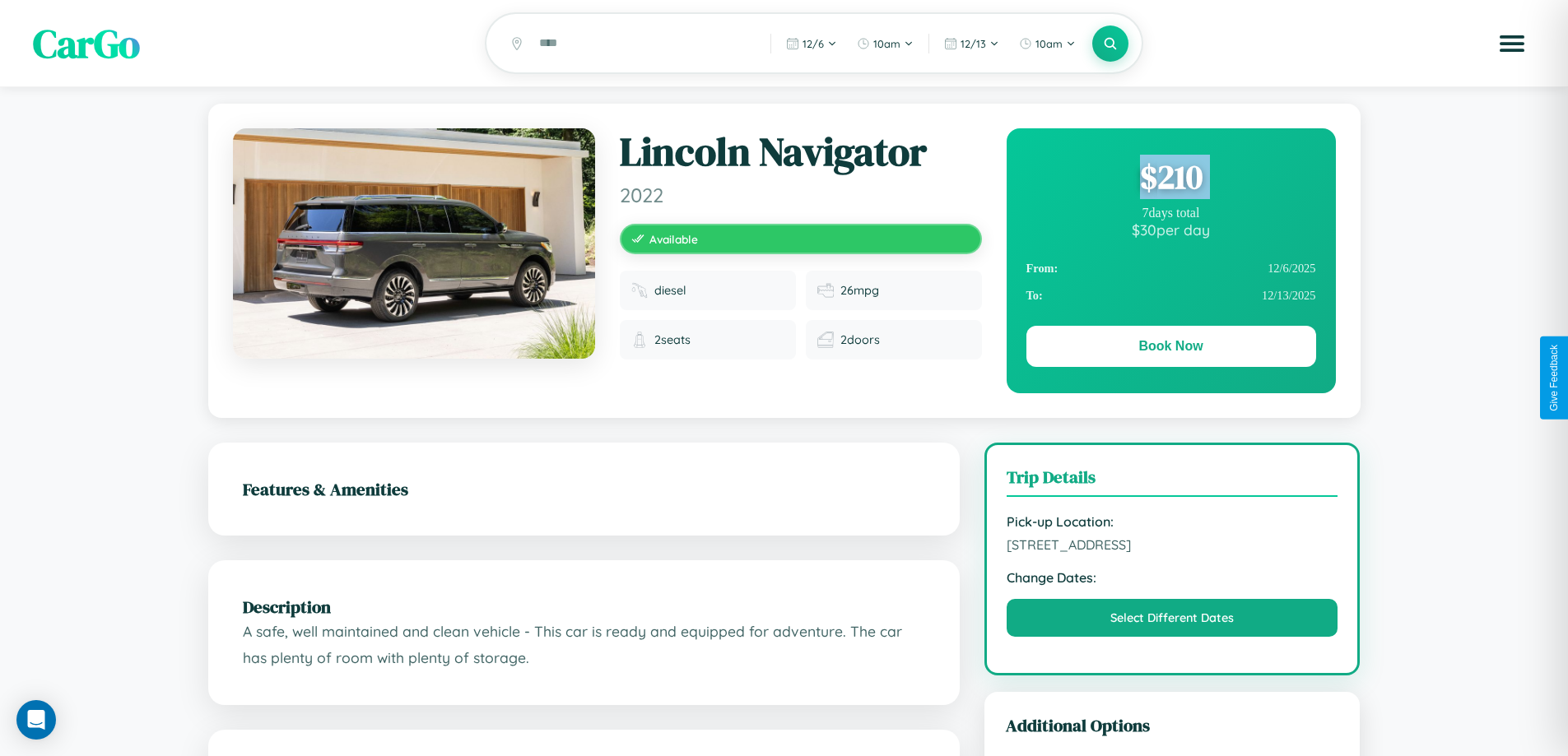
click at [1170, 179] on div "$ 210" at bounding box center [1171, 177] width 290 height 44
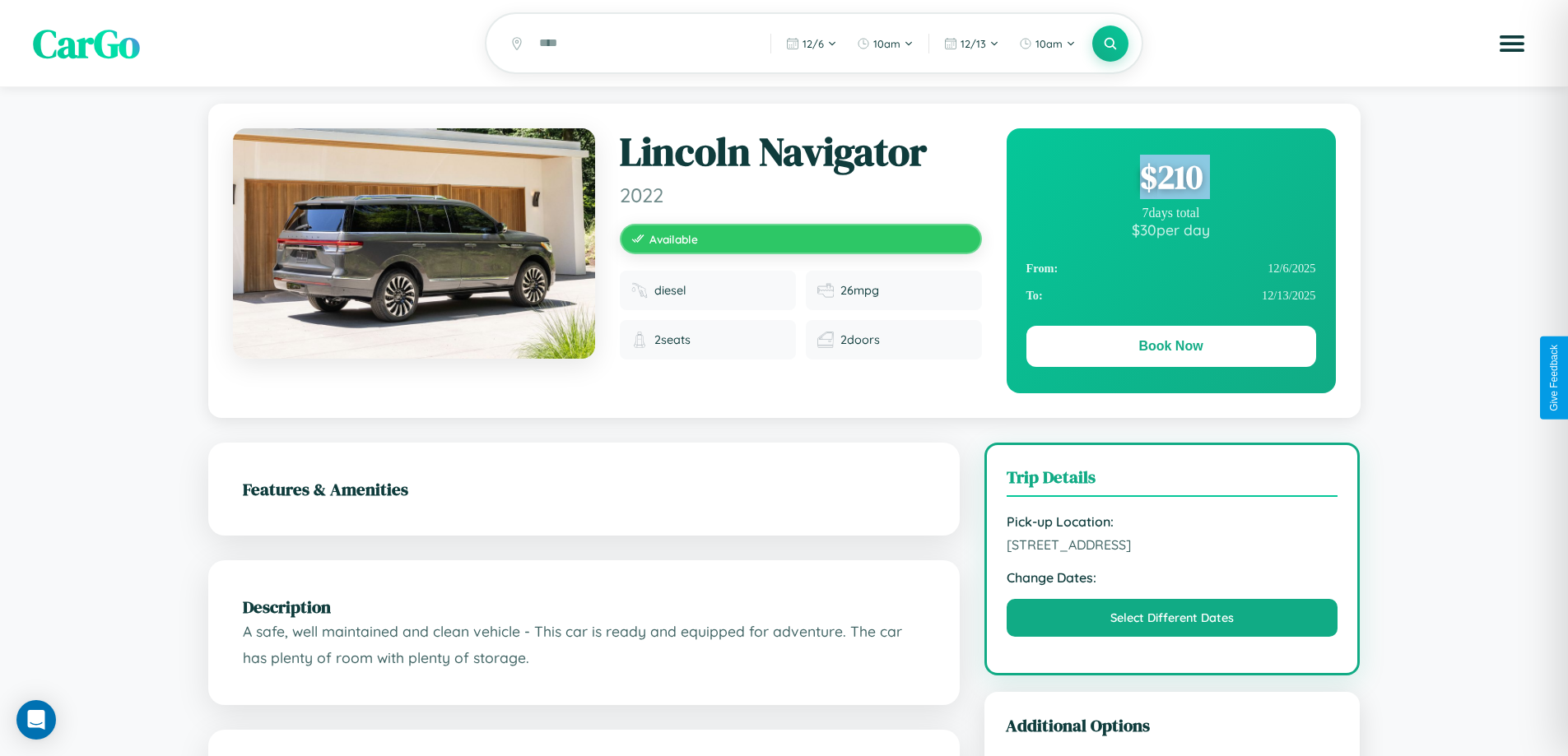
click at [1170, 179] on div "$ 210" at bounding box center [1171, 177] width 290 height 44
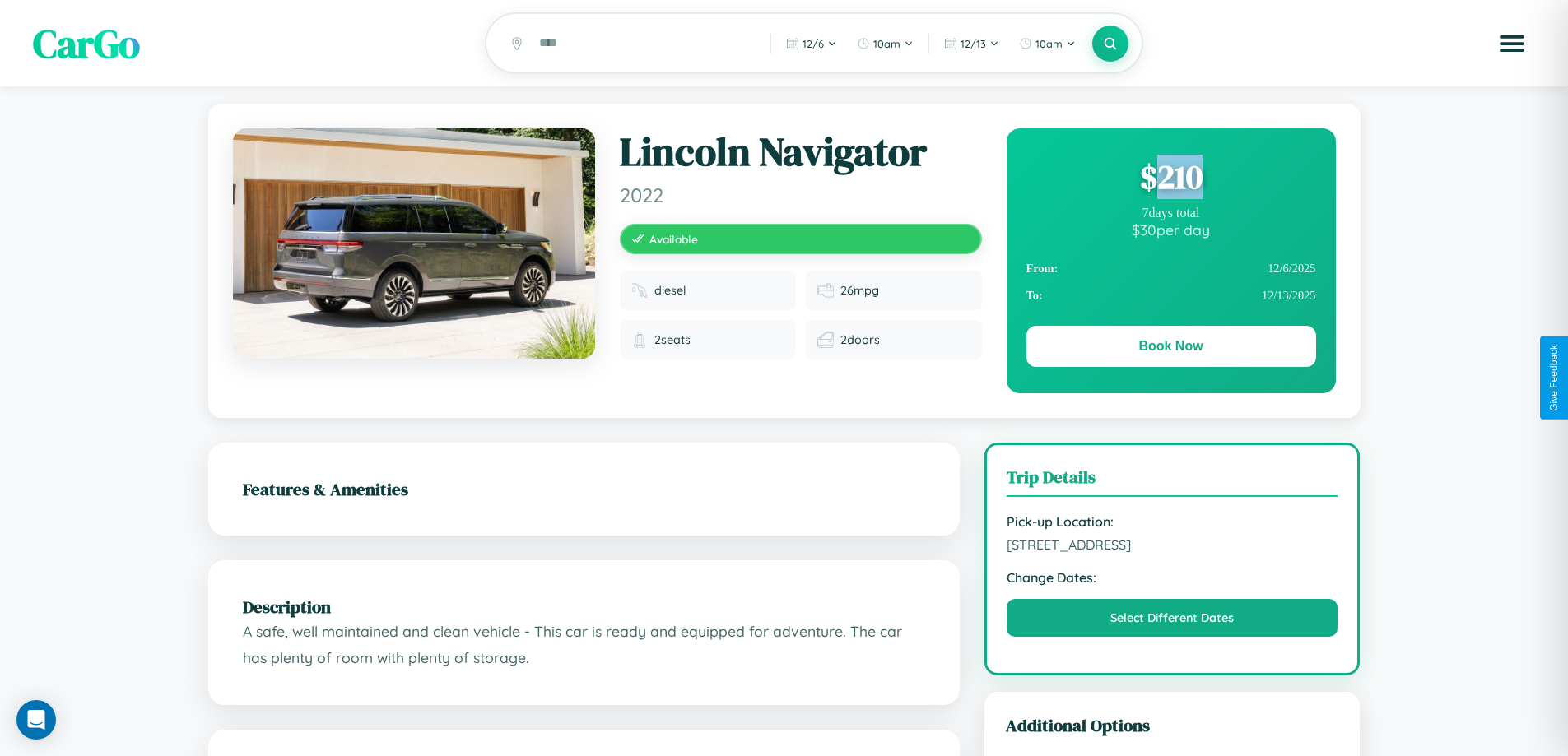
click at [1170, 179] on div "$ 210" at bounding box center [1171, 177] width 290 height 44
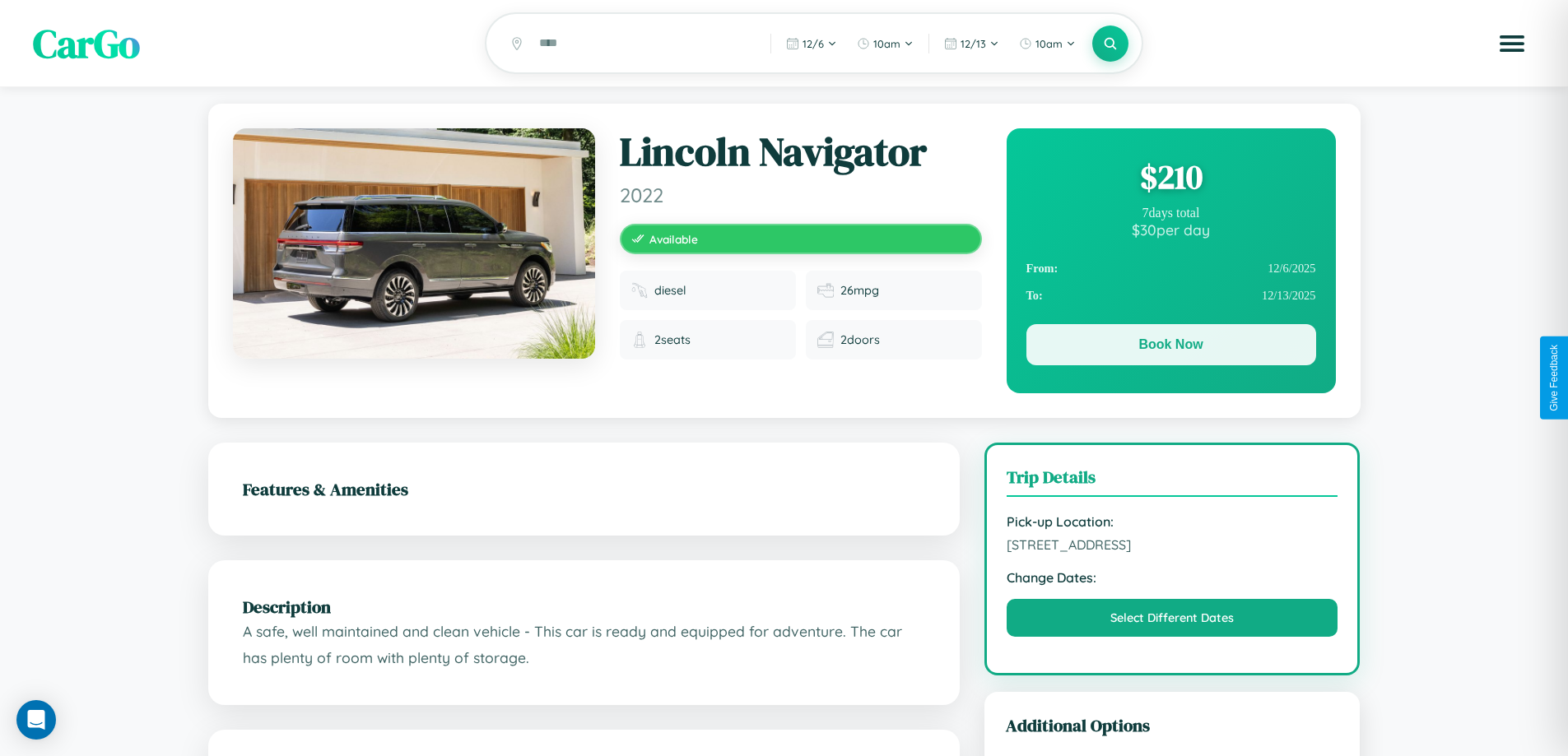
click at [1170, 348] on button "Book Now" at bounding box center [1171, 344] width 290 height 41
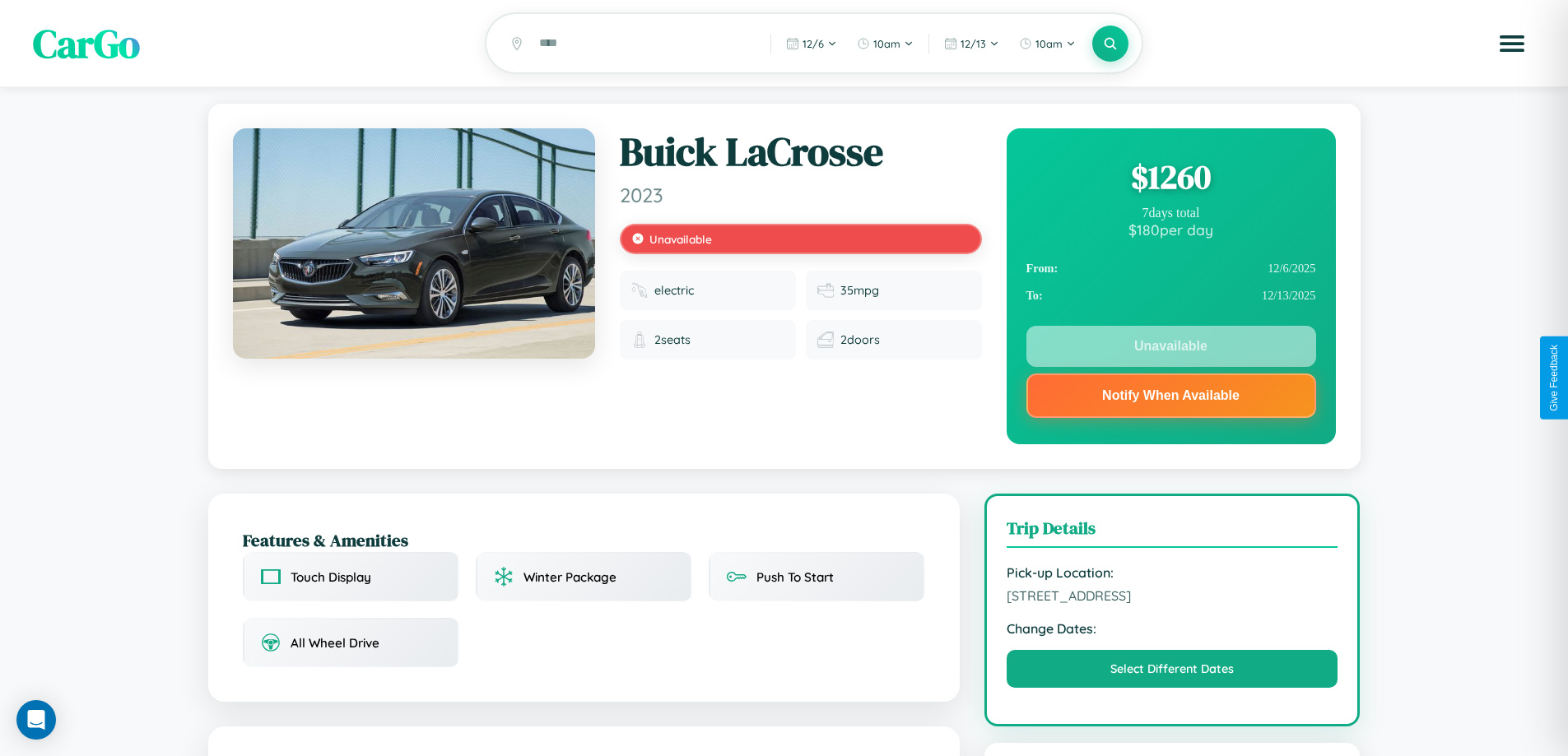
click at [1170, 179] on div "$ 1260" at bounding box center [1171, 177] width 290 height 44
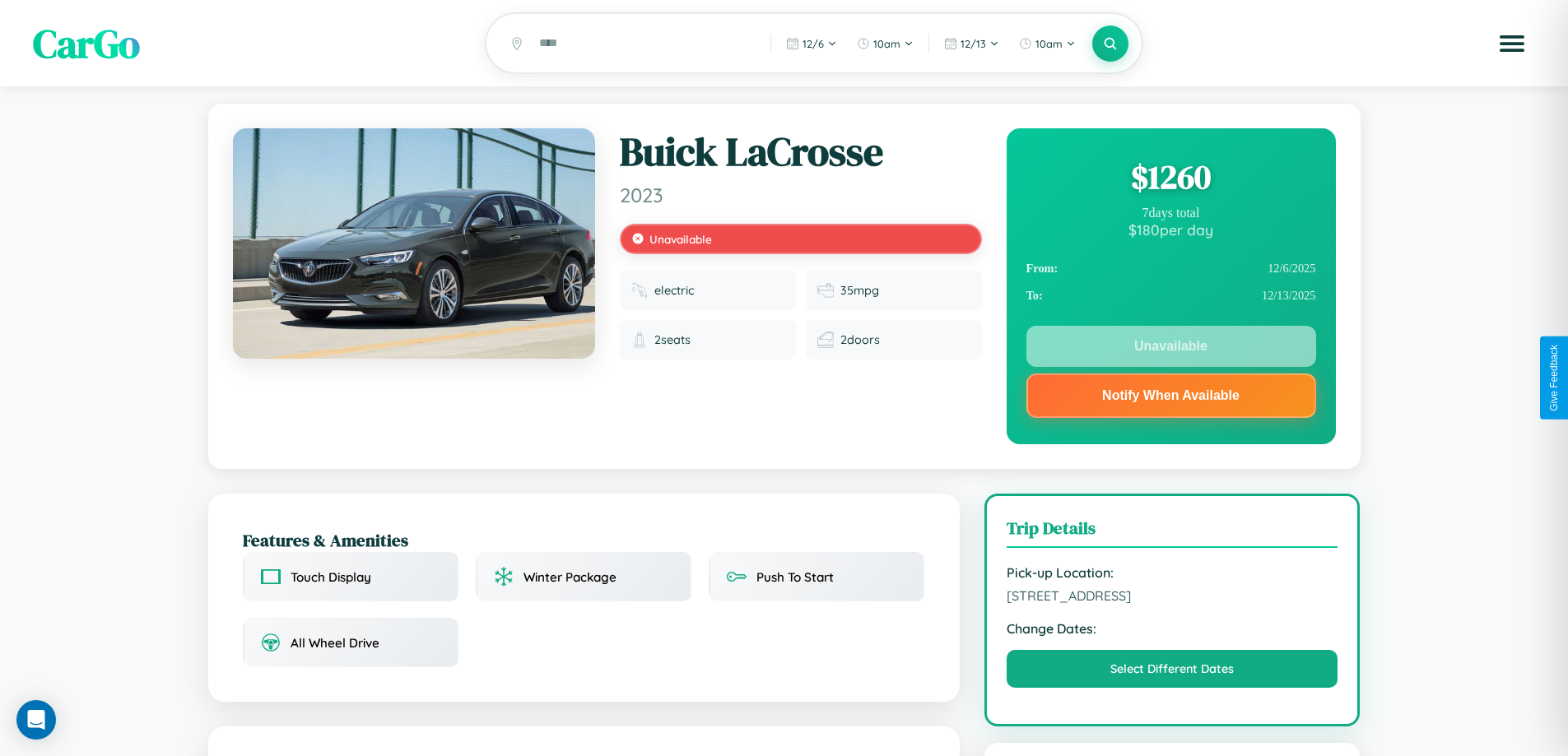
click at [1170, 179] on div "$ 1260" at bounding box center [1171, 177] width 290 height 44
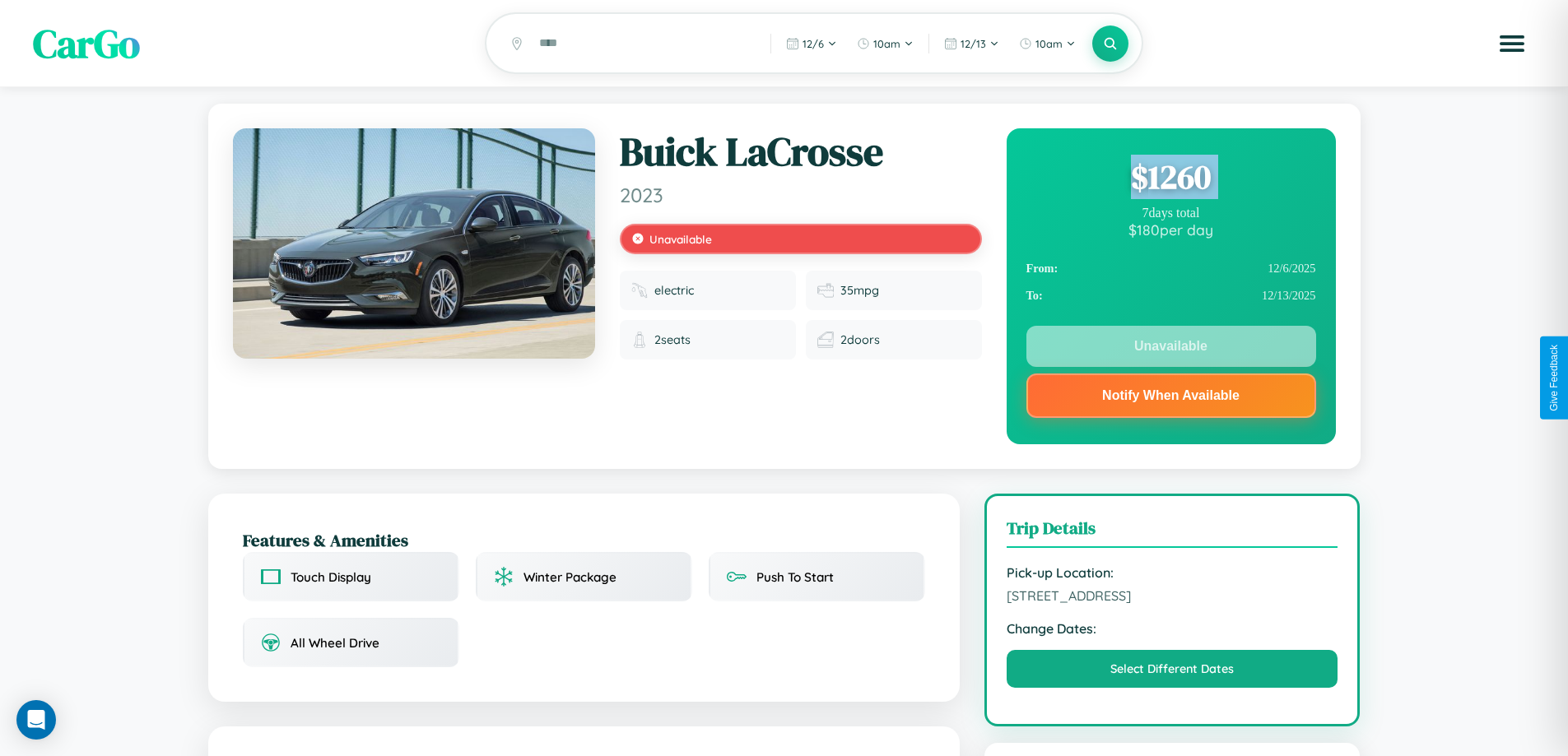
click at [1170, 179] on div "$ 1260" at bounding box center [1171, 177] width 290 height 44
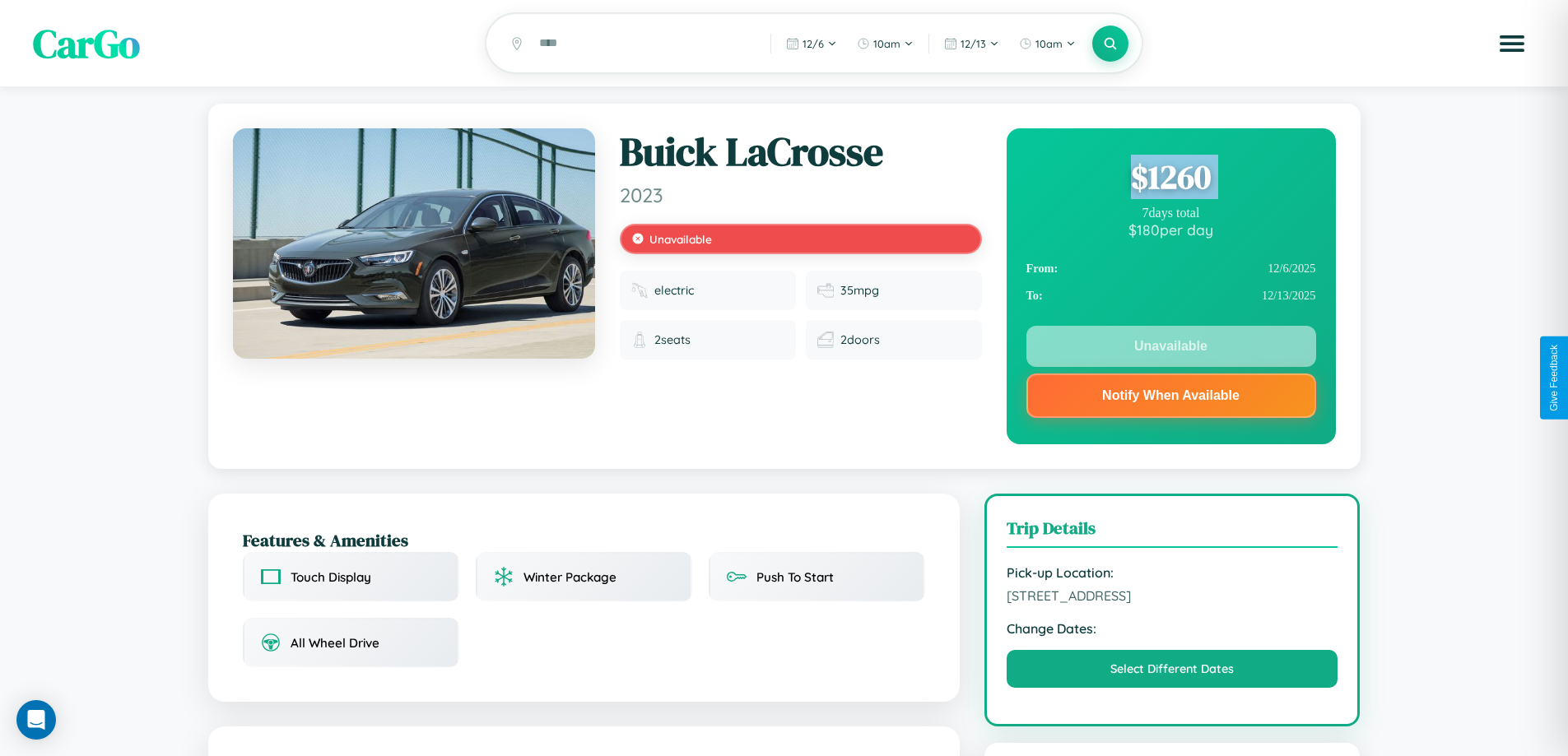
click at [1170, 179] on div "$ 1260" at bounding box center [1171, 177] width 290 height 44
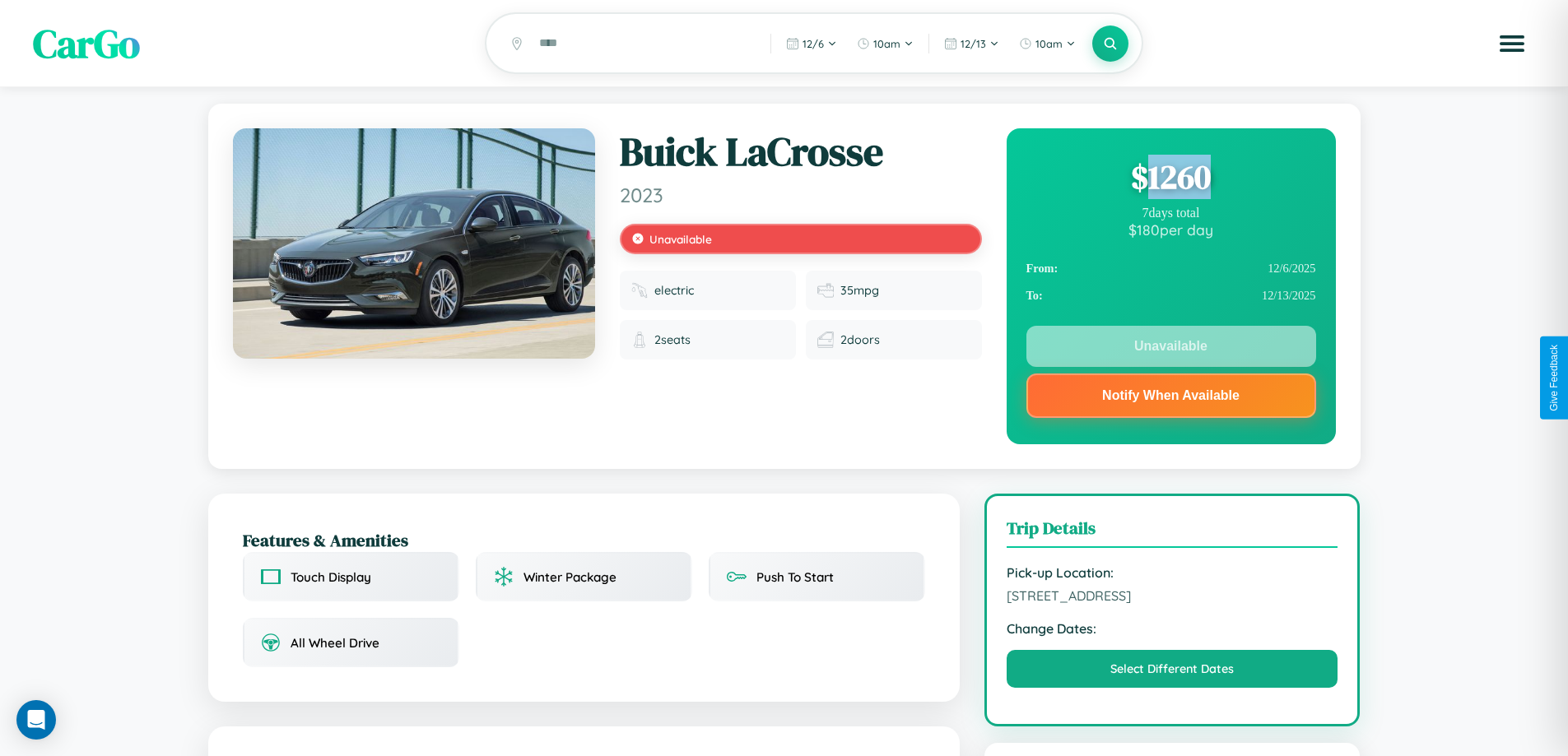
click at [1170, 179] on div "$ 1260" at bounding box center [1171, 177] width 290 height 44
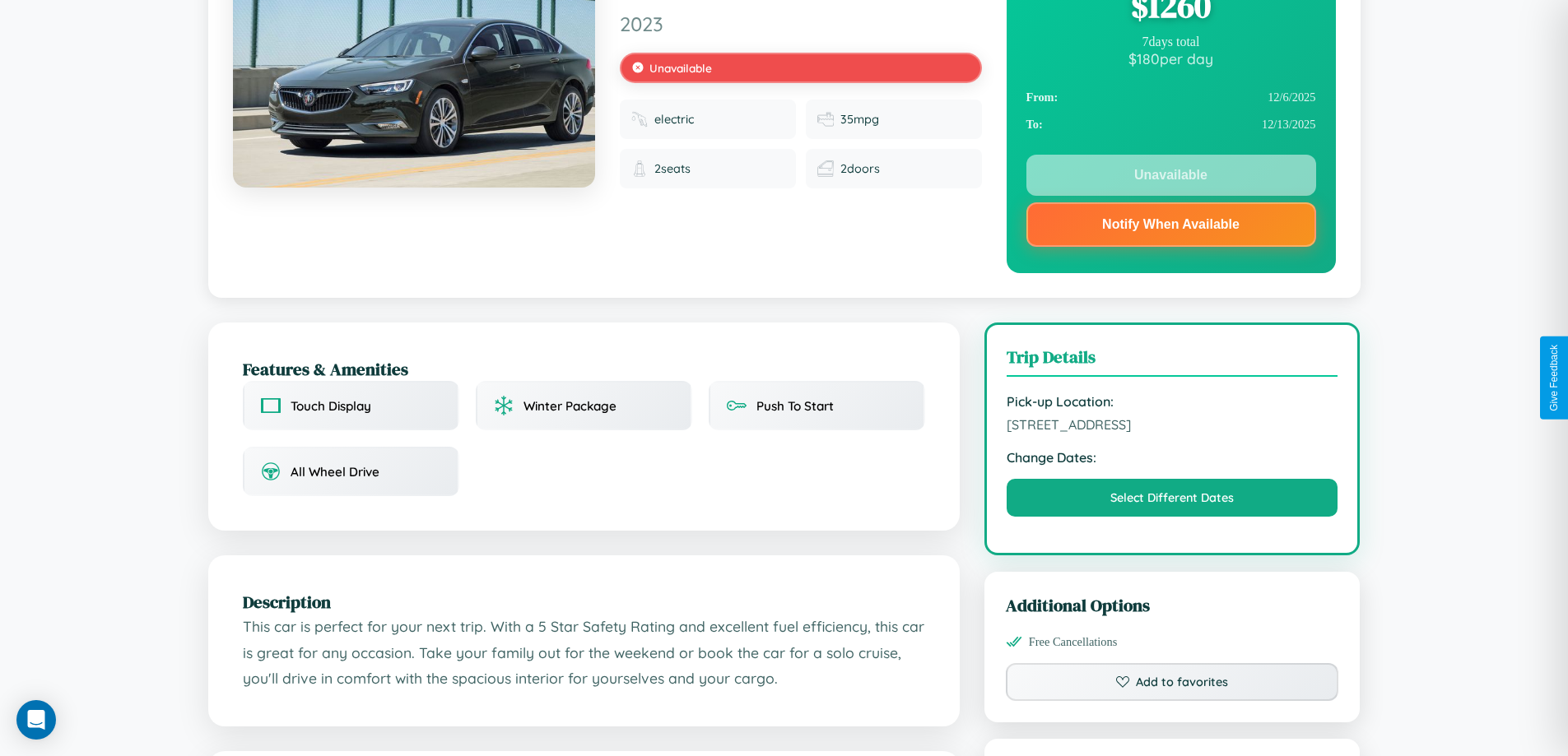
scroll to position [591, 0]
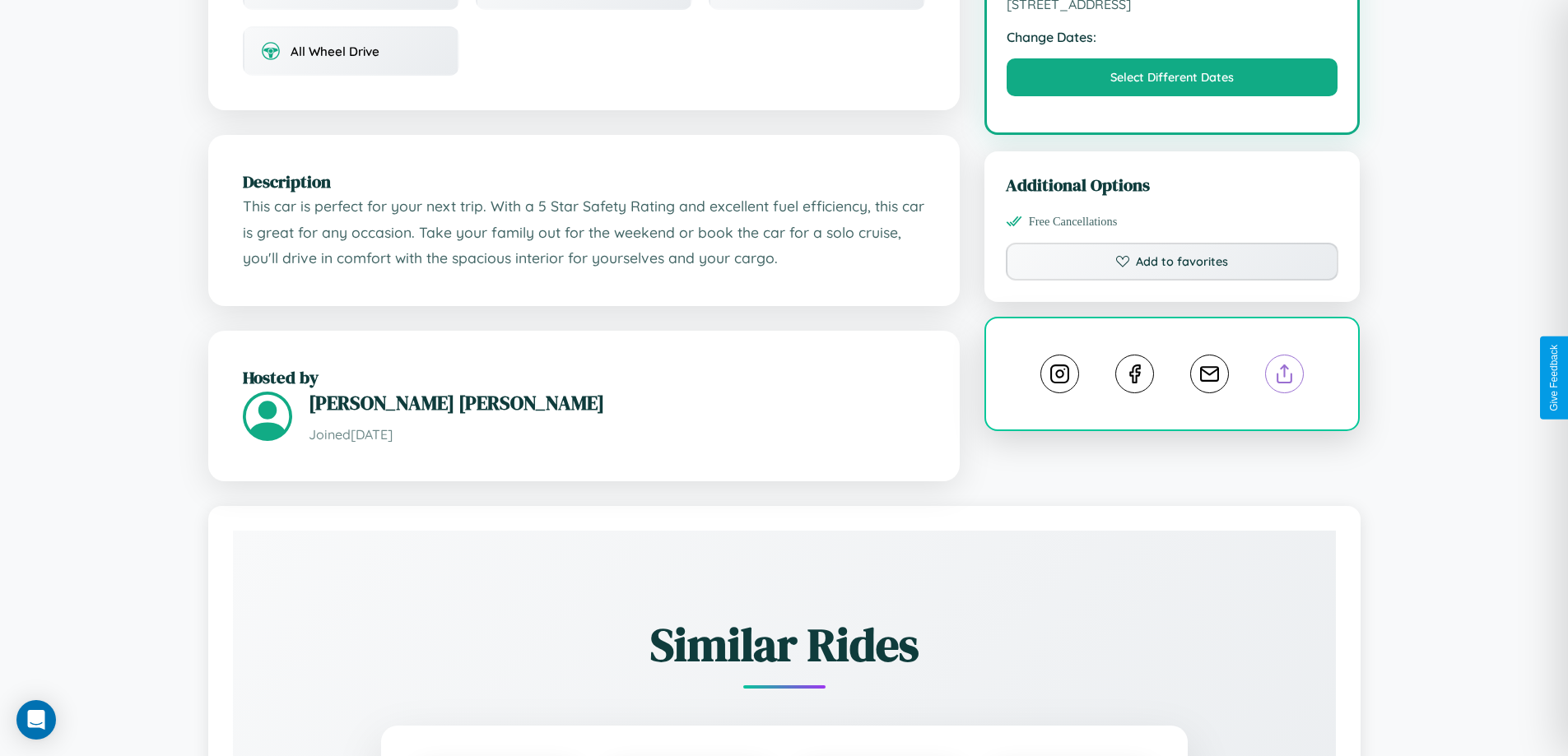
click at [1285, 376] on line at bounding box center [1285, 370] width 0 height 11
